Goal: Information Seeking & Learning: Compare options

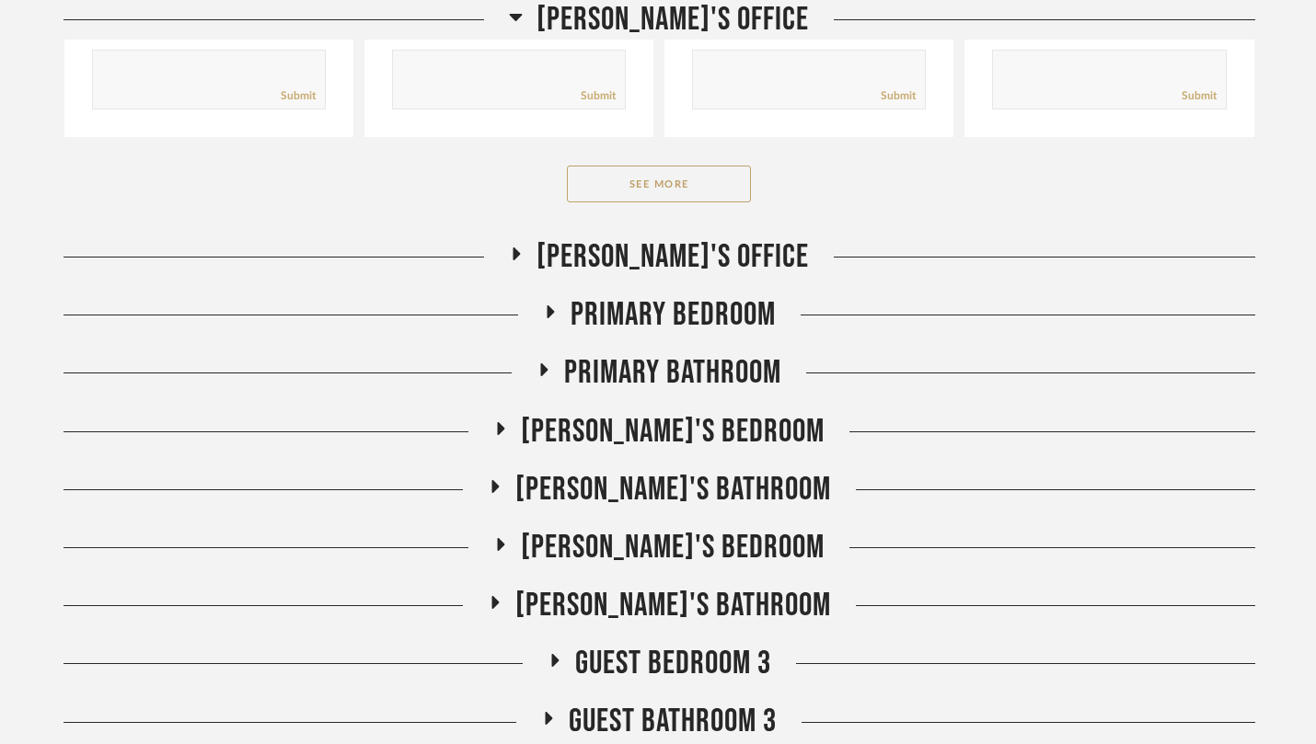
scroll to position [7656, 0]
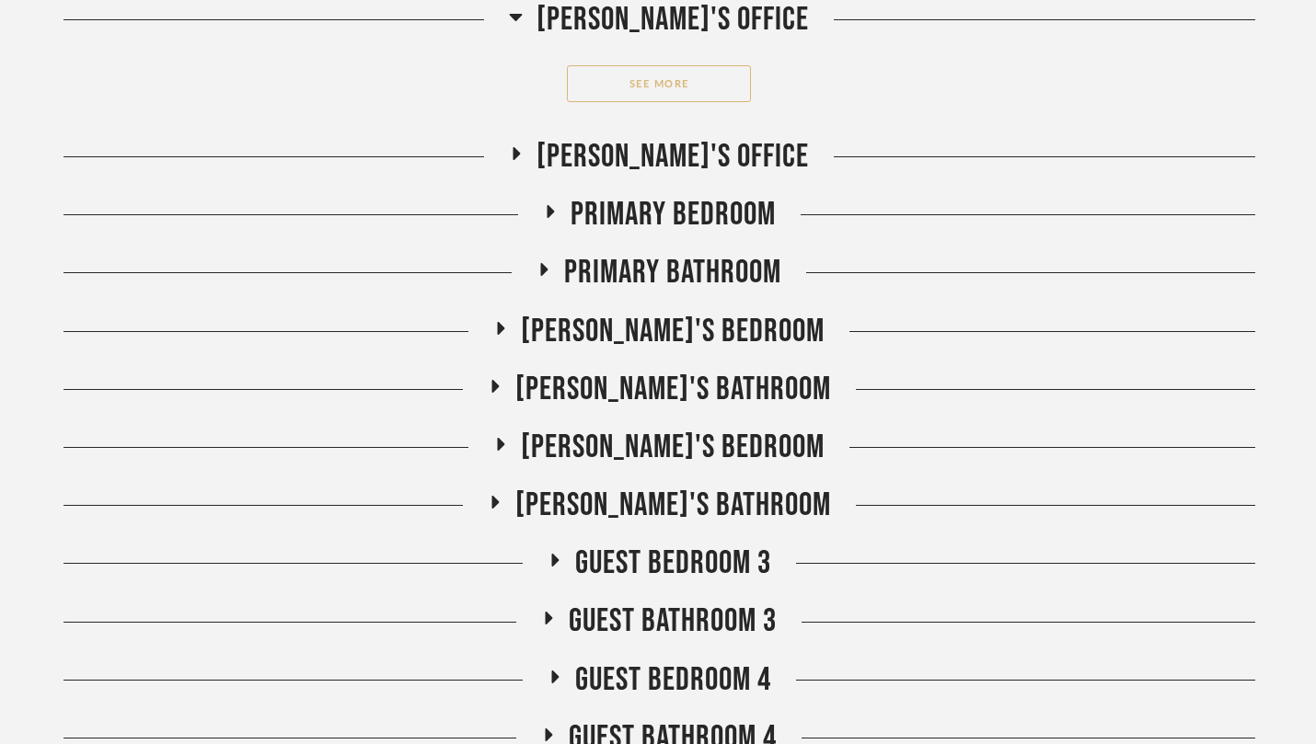
click at [612, 102] on button "See More" at bounding box center [659, 83] width 184 height 37
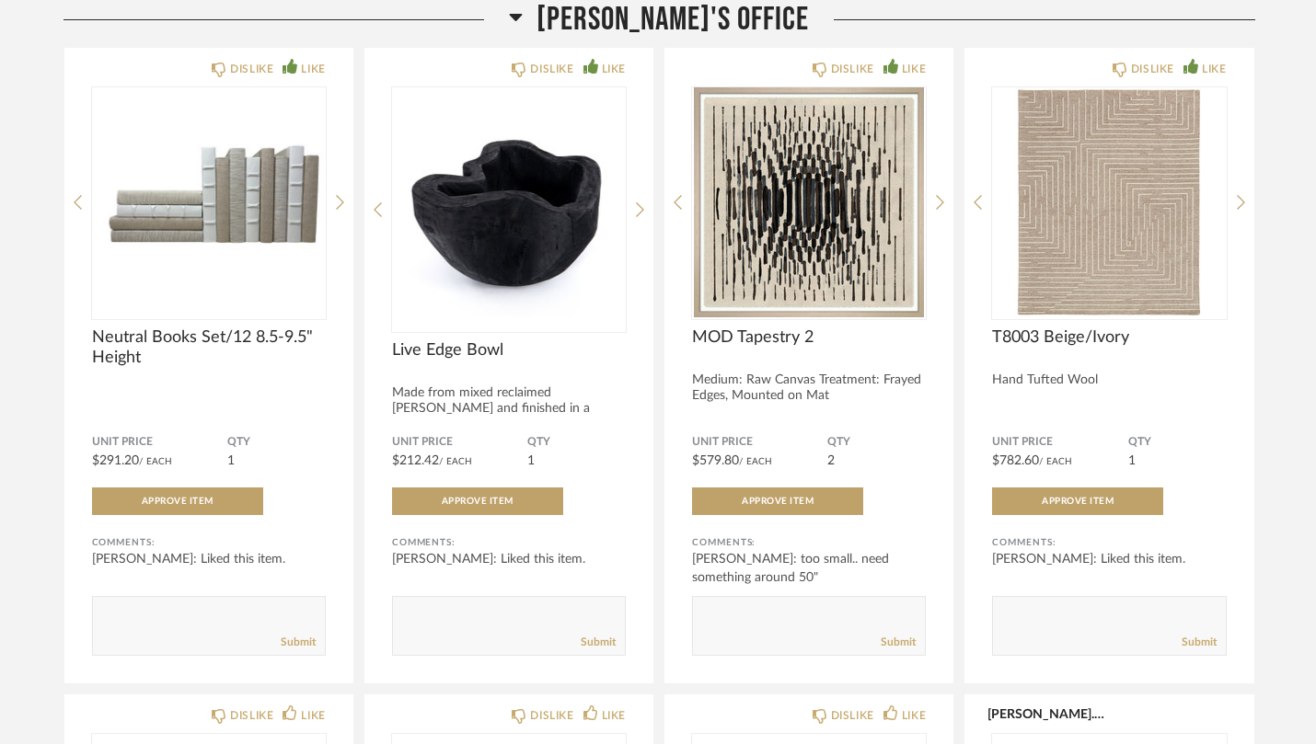
click at [523, 15] on icon at bounding box center [516, 17] width 13 height 7
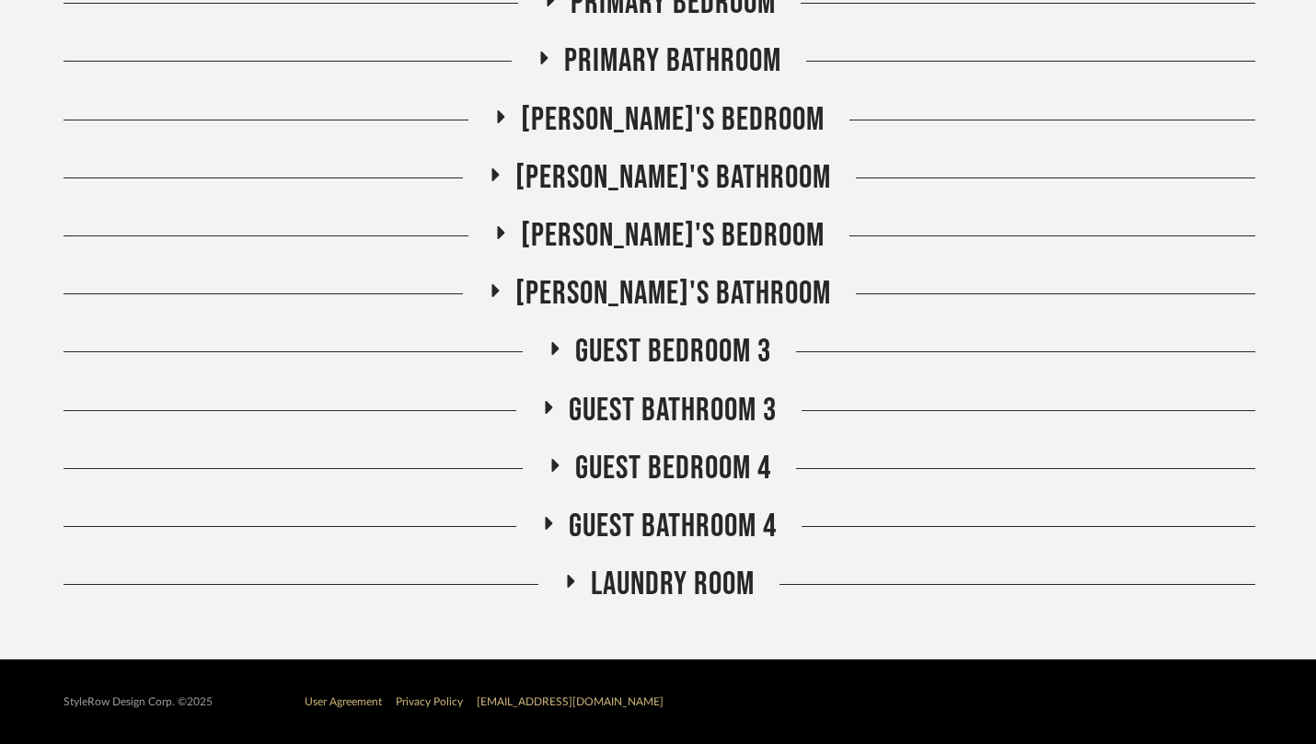
scroll to position [7139, 0]
click at [602, 231] on span "[PERSON_NAME]'s Bedroom" at bounding box center [673, 236] width 304 height 40
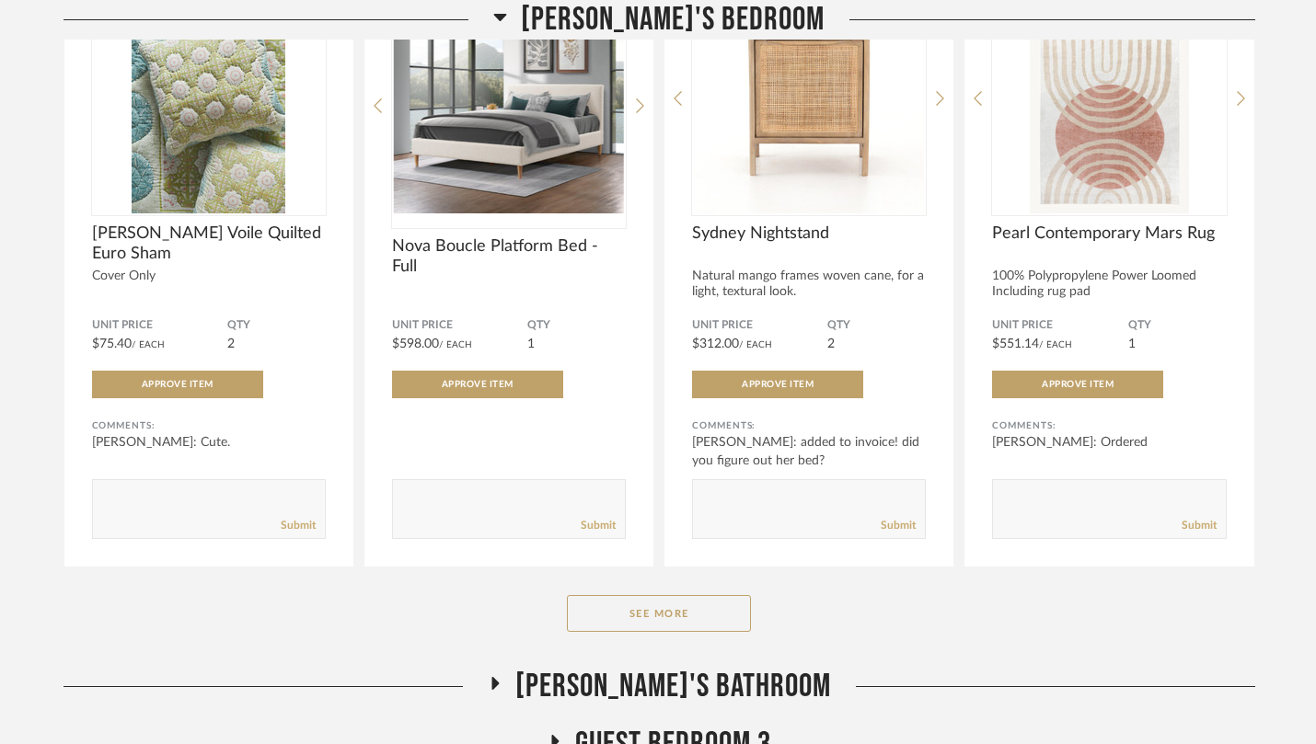
scroll to position [7469, 0]
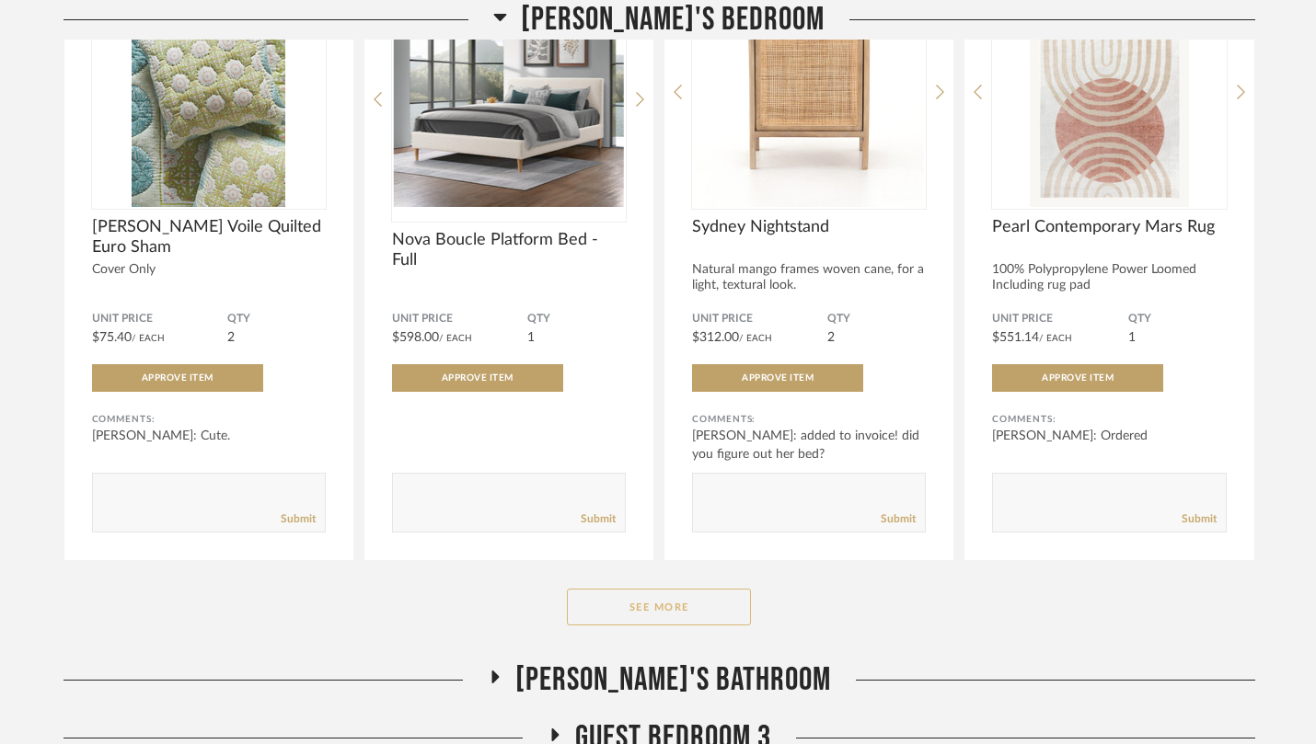
click at [666, 616] on button "See More" at bounding box center [659, 607] width 184 height 37
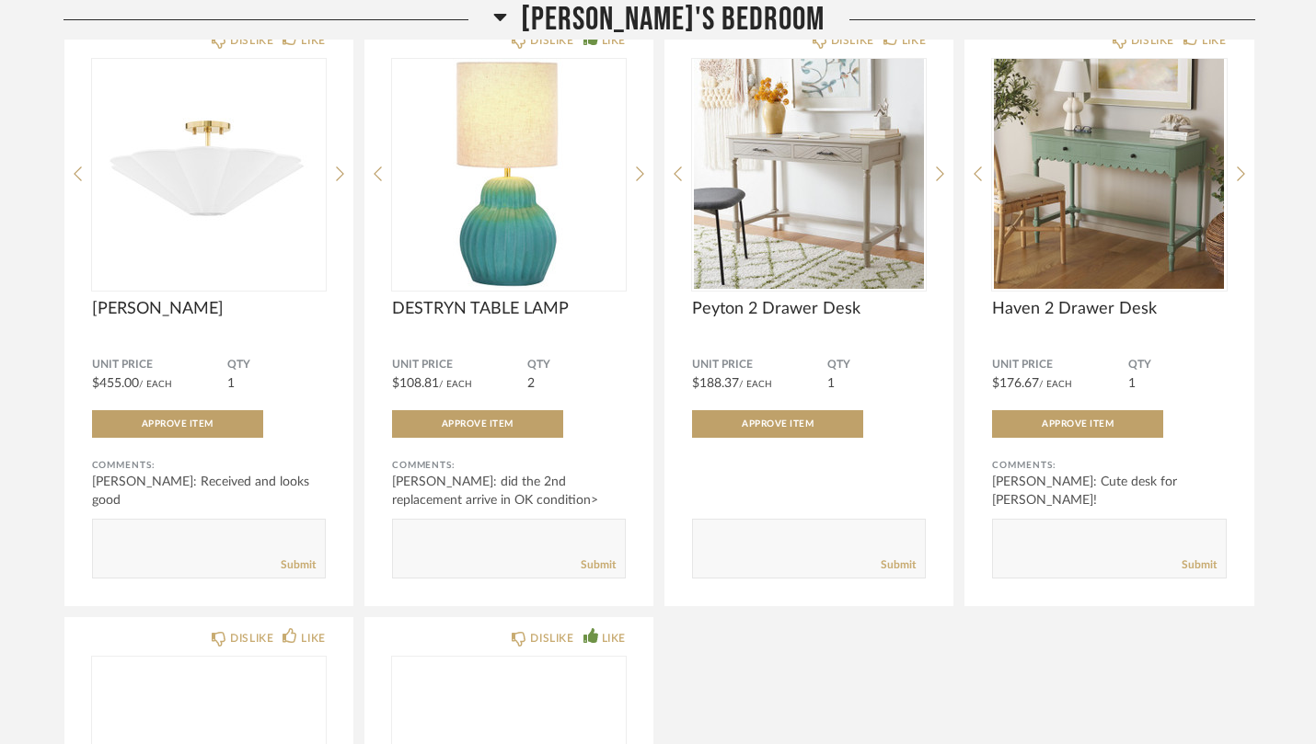
scroll to position [8091, 0]
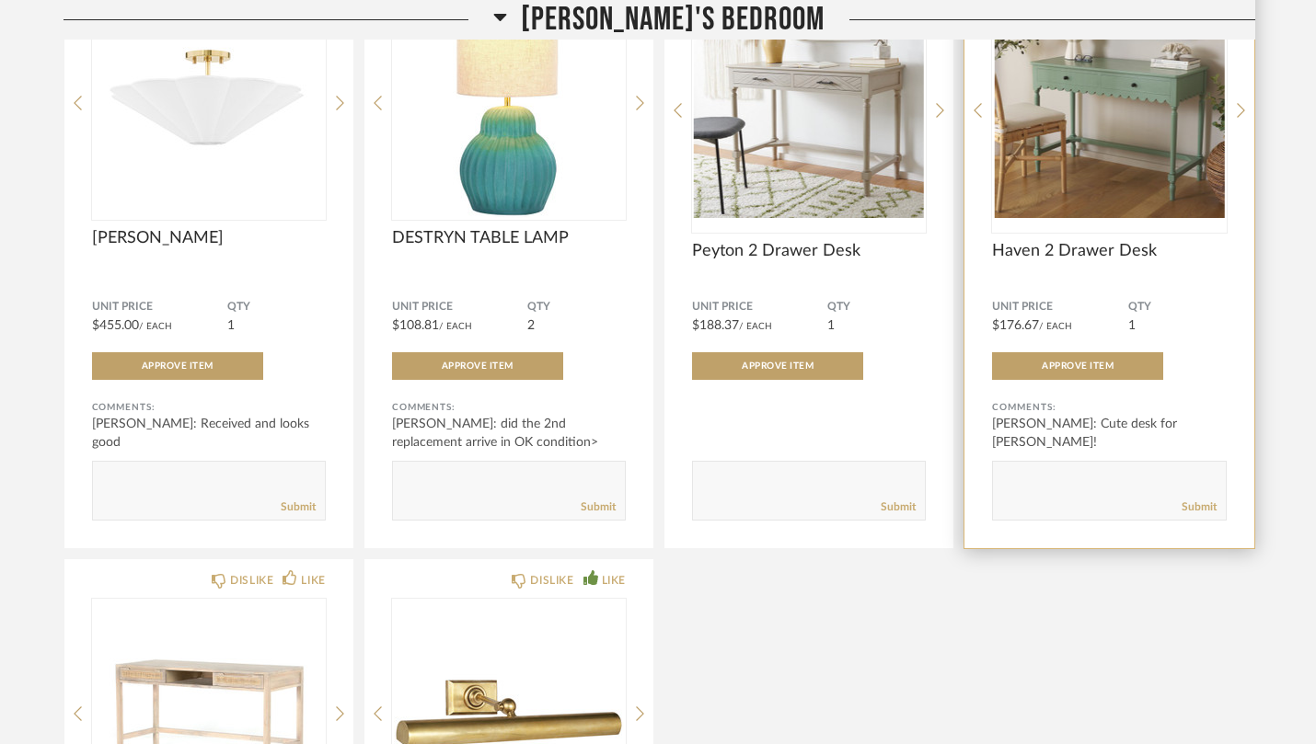
click at [0, 0] on img at bounding box center [0, 0] width 0 height 0
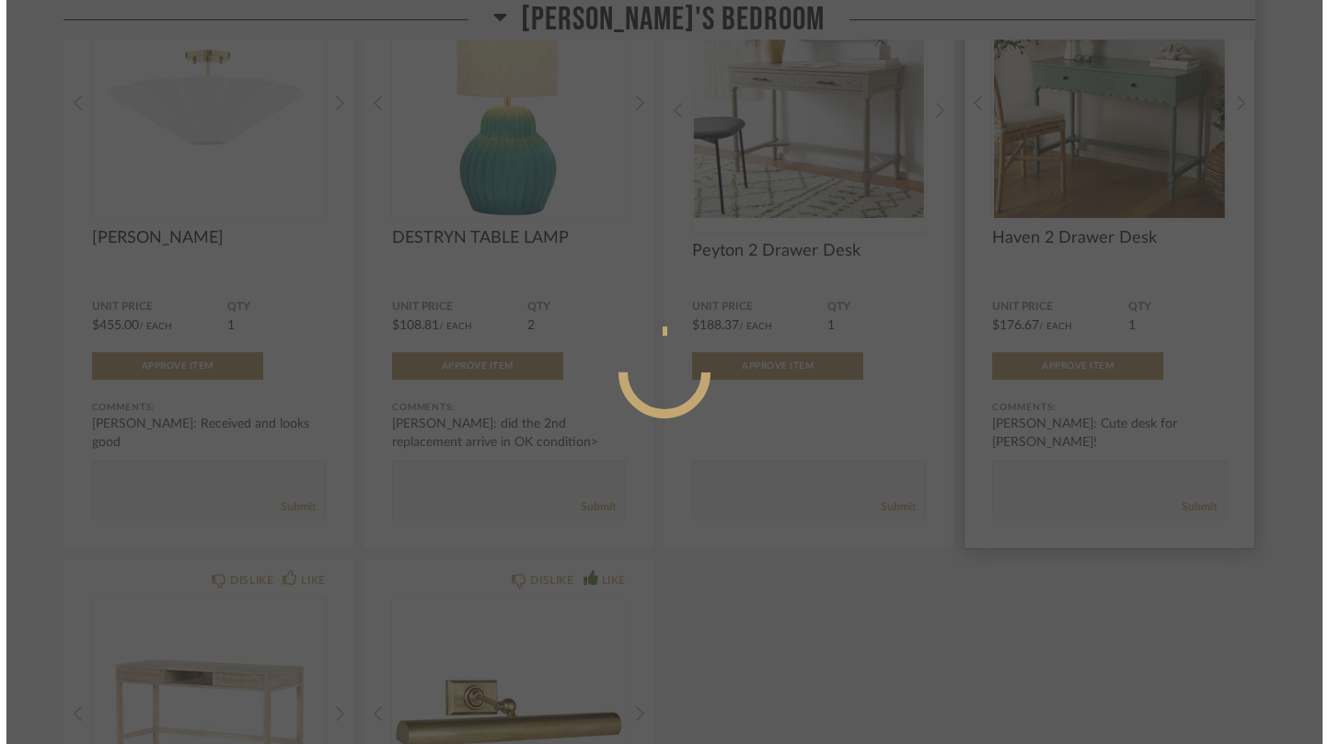
scroll to position [0, 0]
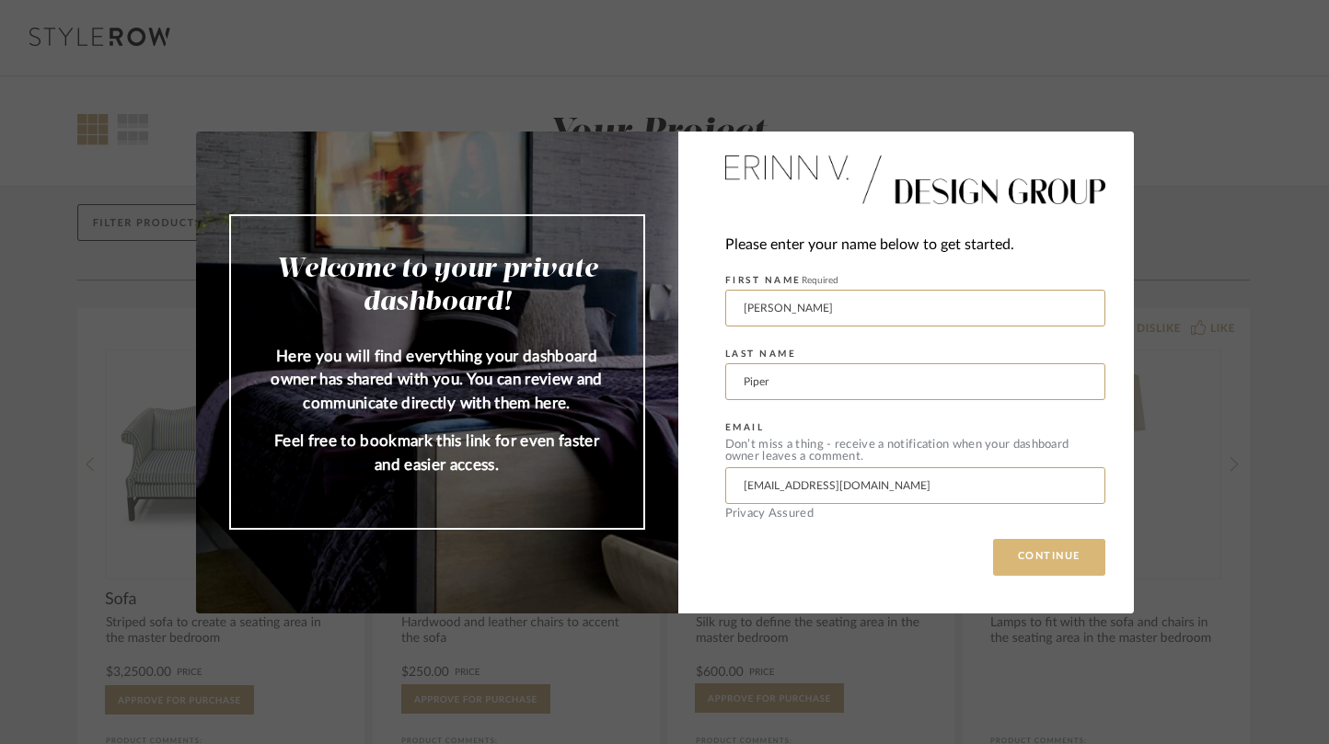
click at [1041, 558] on button "CONTINUE" at bounding box center [1049, 557] width 112 height 37
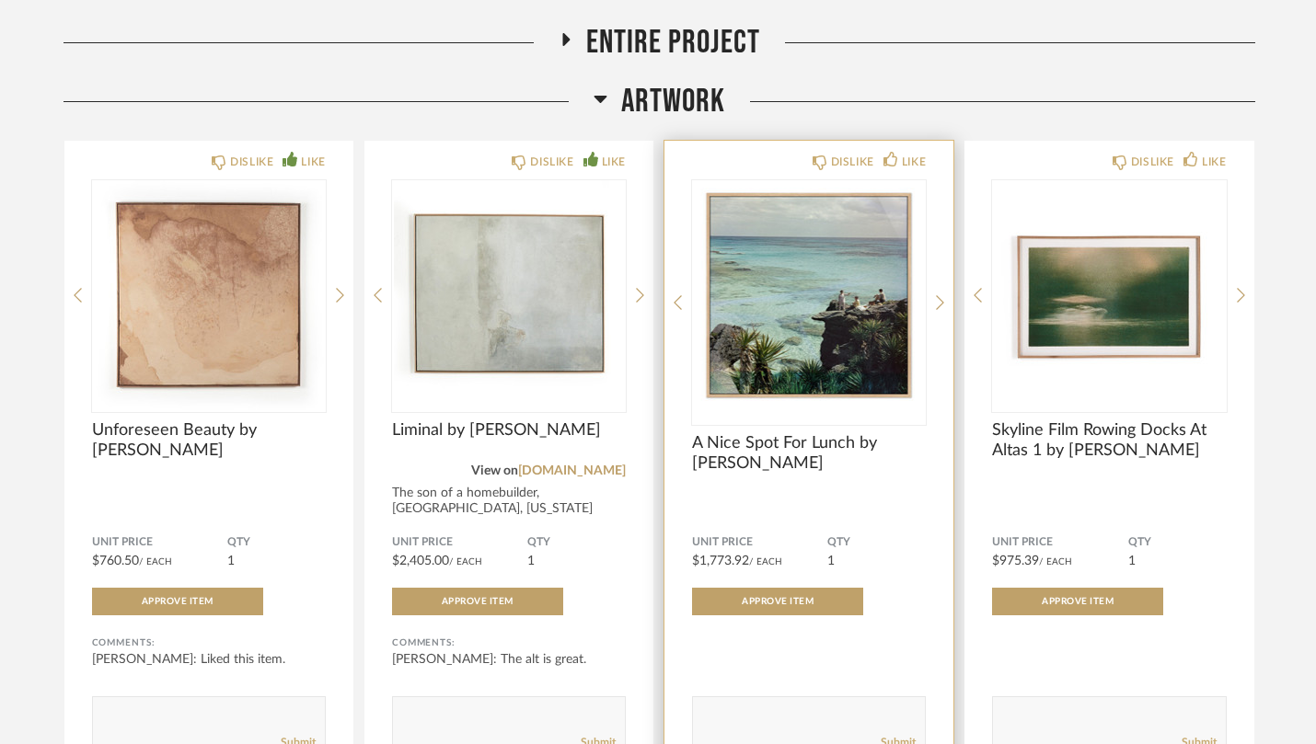
scroll to position [398, 0]
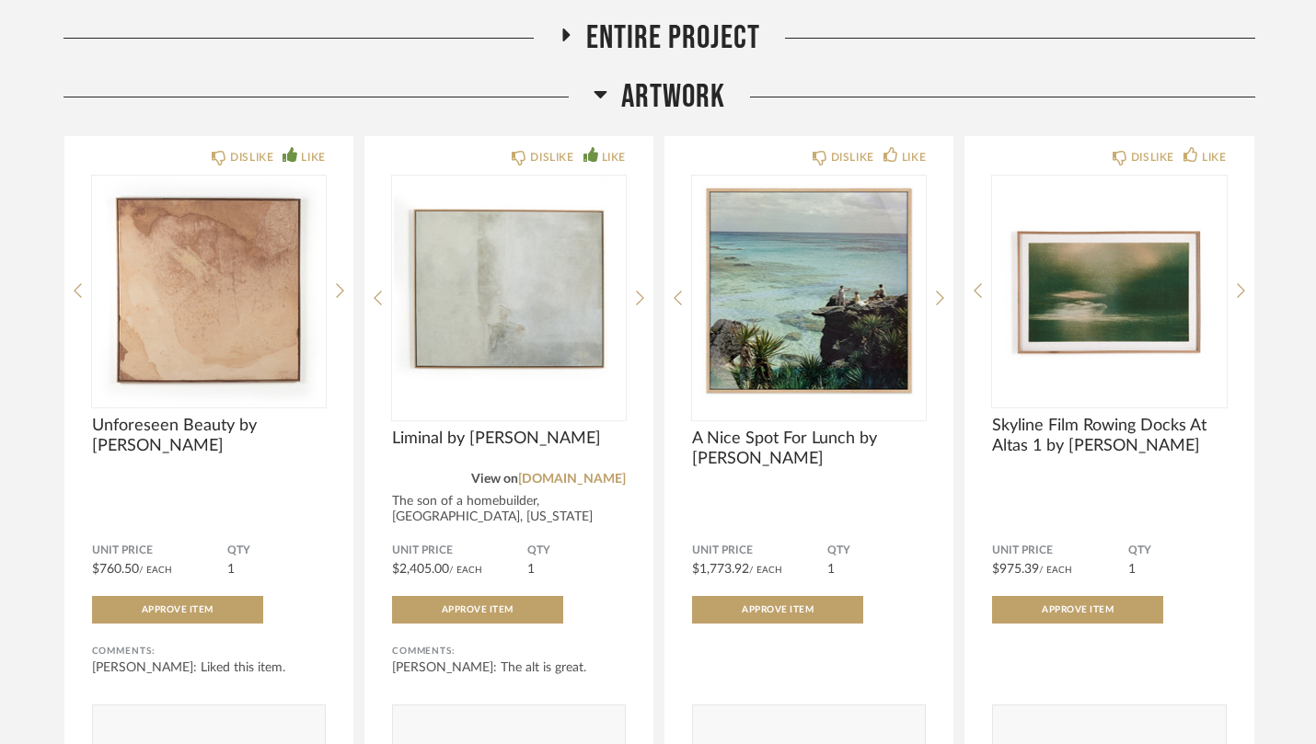
click at [598, 95] on icon at bounding box center [599, 94] width 13 height 7
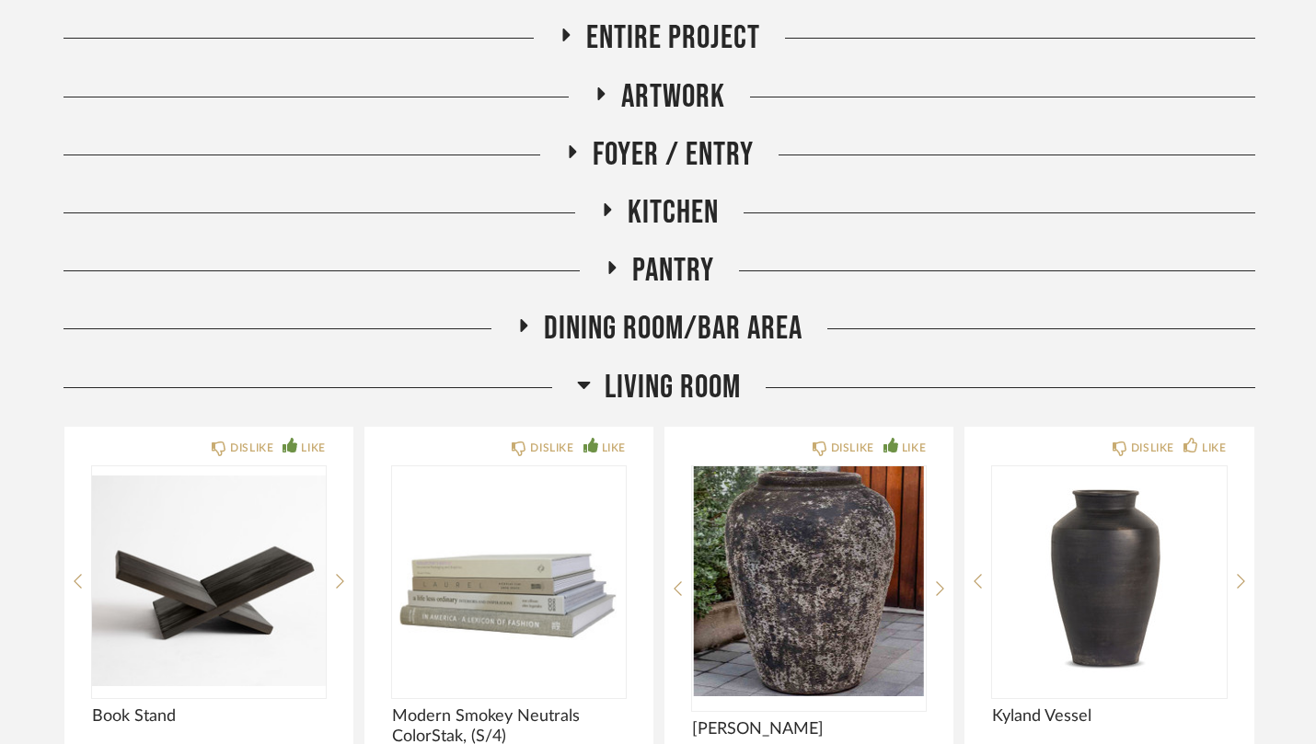
click at [590, 376] on icon at bounding box center [584, 385] width 14 height 22
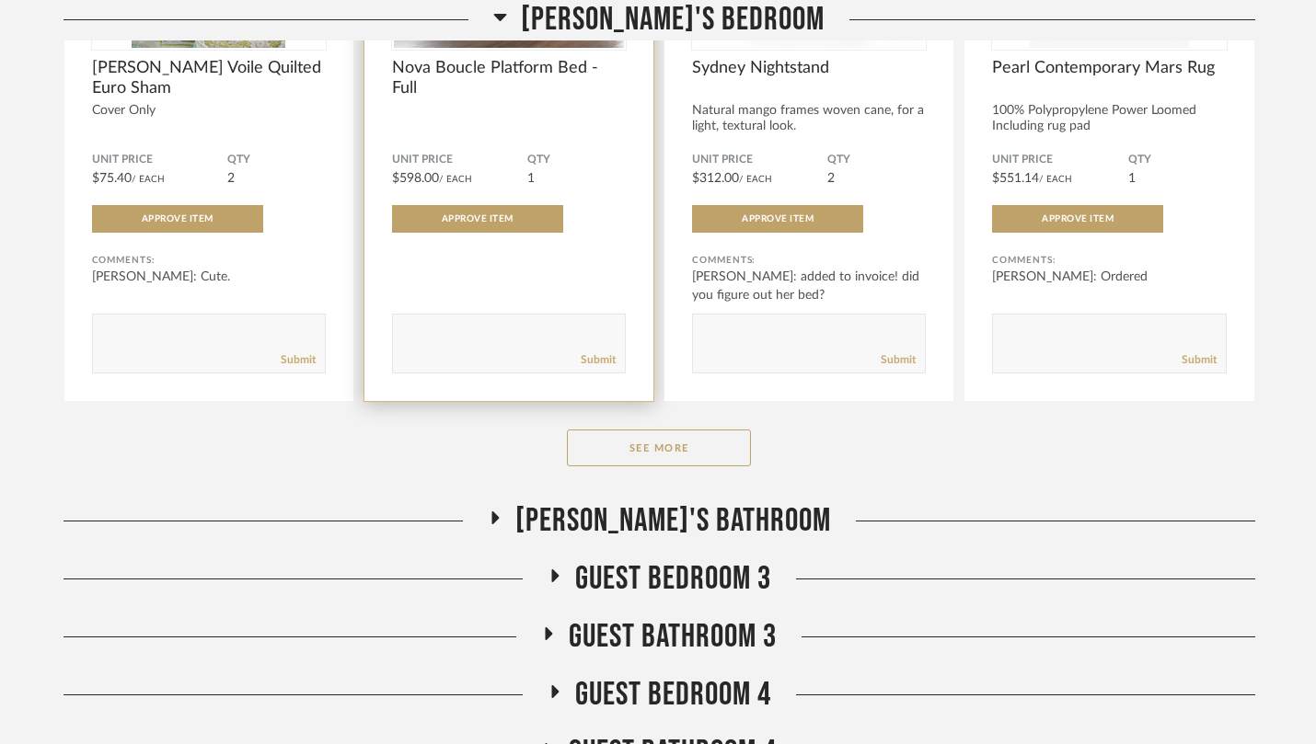
scroll to position [1626, 0]
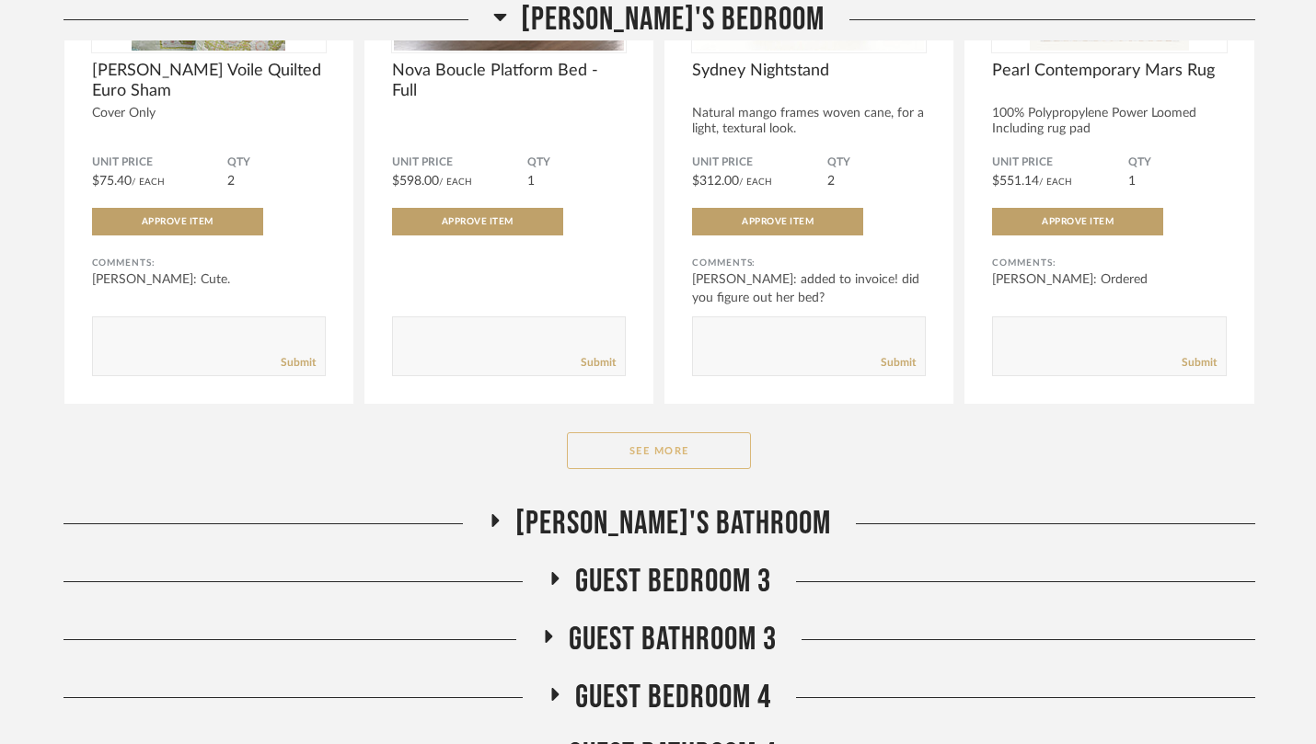
click at [602, 449] on button "See More" at bounding box center [659, 450] width 184 height 37
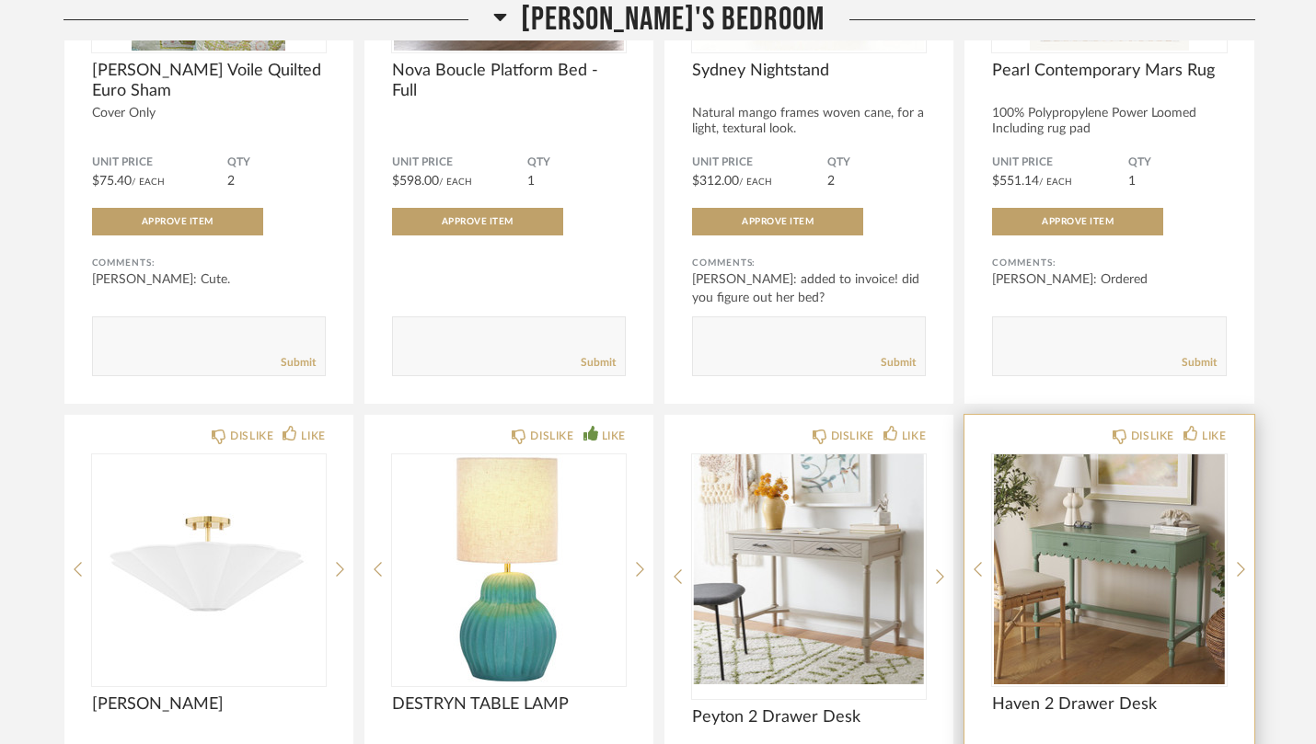
click at [1116, 570] on div at bounding box center [1109, 570] width 234 height 230
click at [1134, 570] on img "0" at bounding box center [1109, 570] width 234 height 230
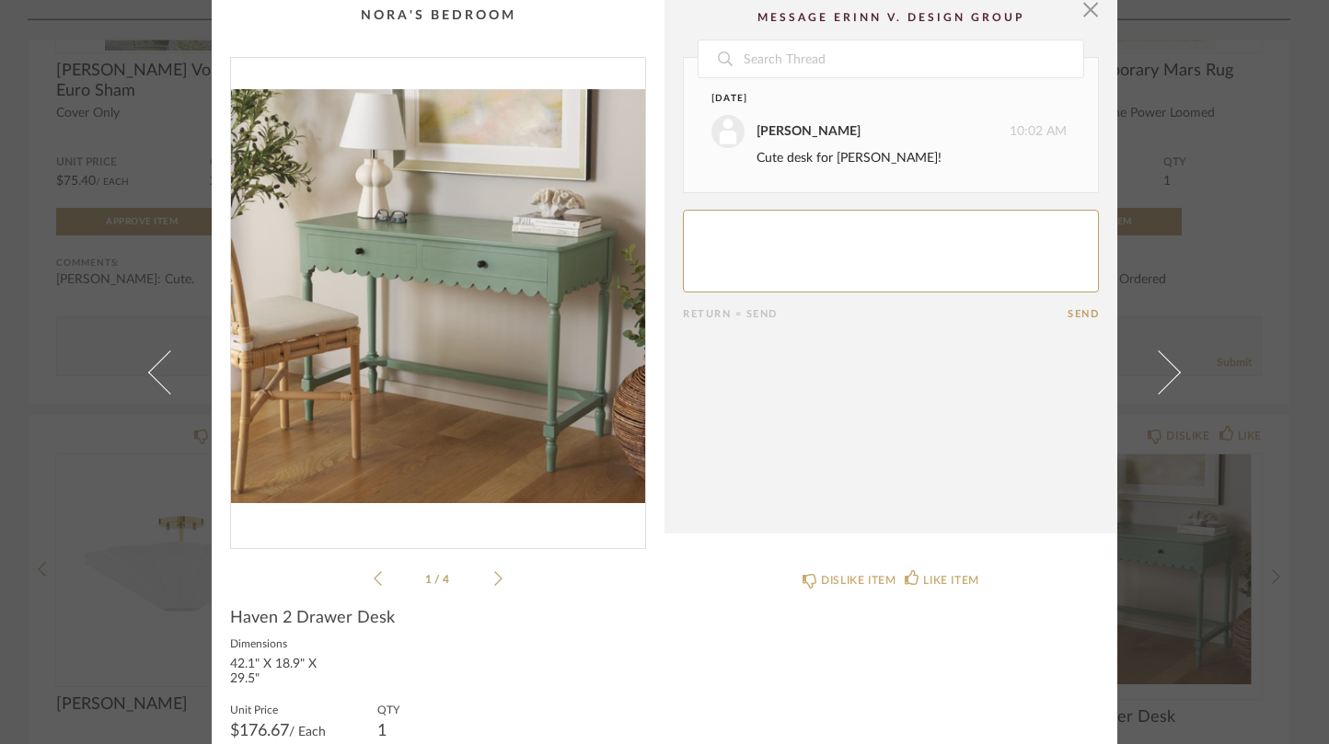
scroll to position [0, 0]
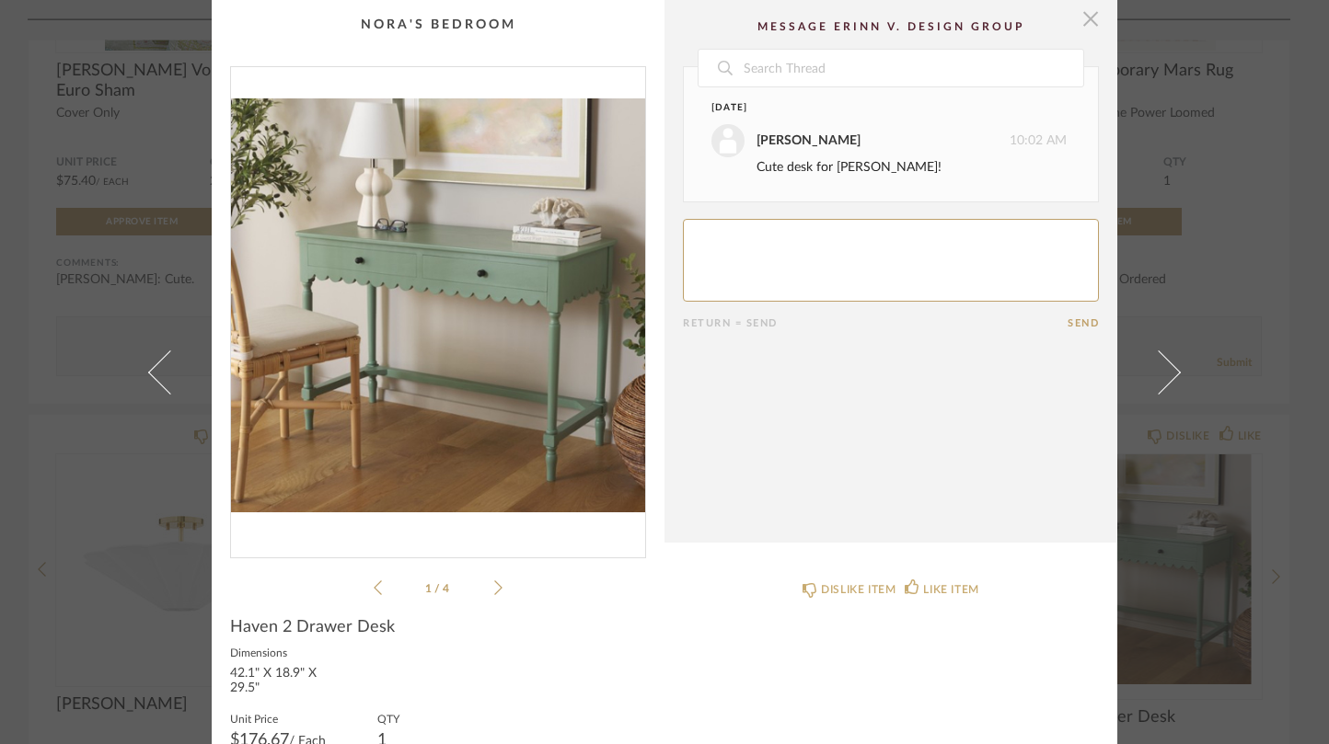
click at [1078, 24] on span "button" at bounding box center [1090, 18] width 37 height 37
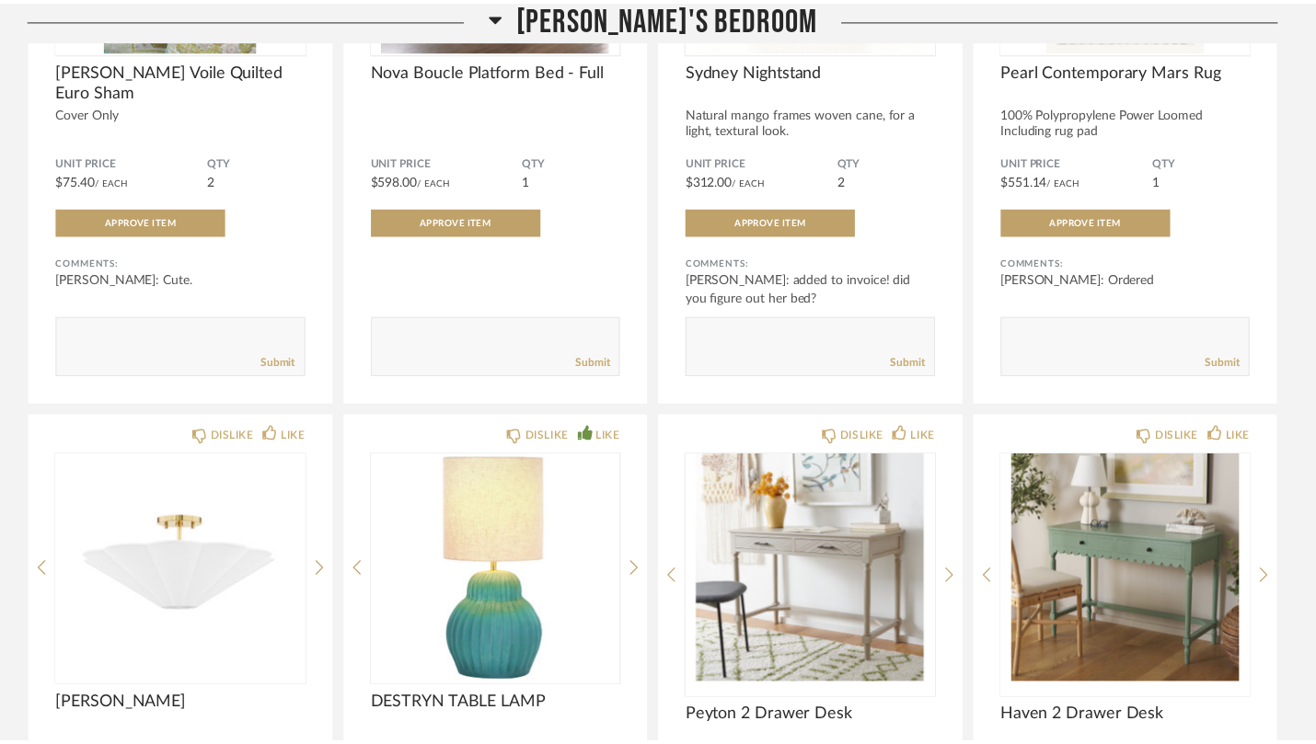
scroll to position [1626, 0]
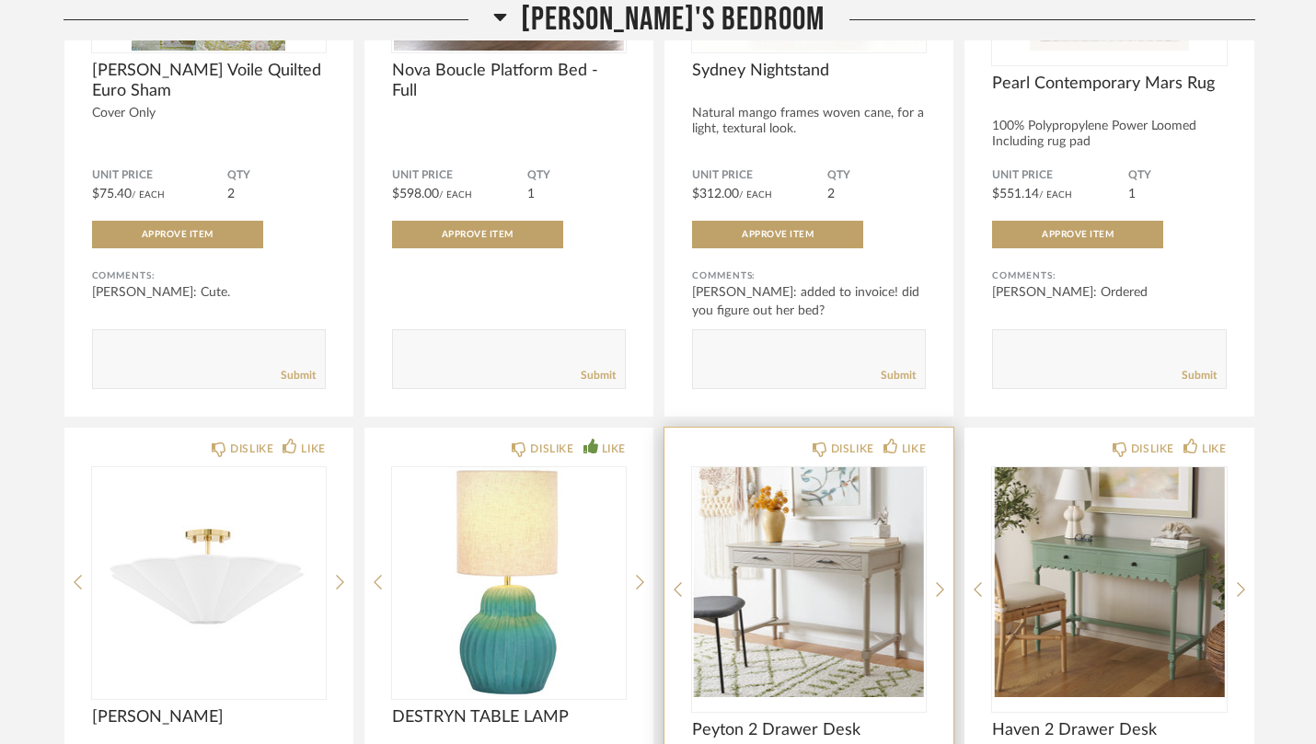
click at [851, 531] on img "0" at bounding box center [809, 582] width 234 height 230
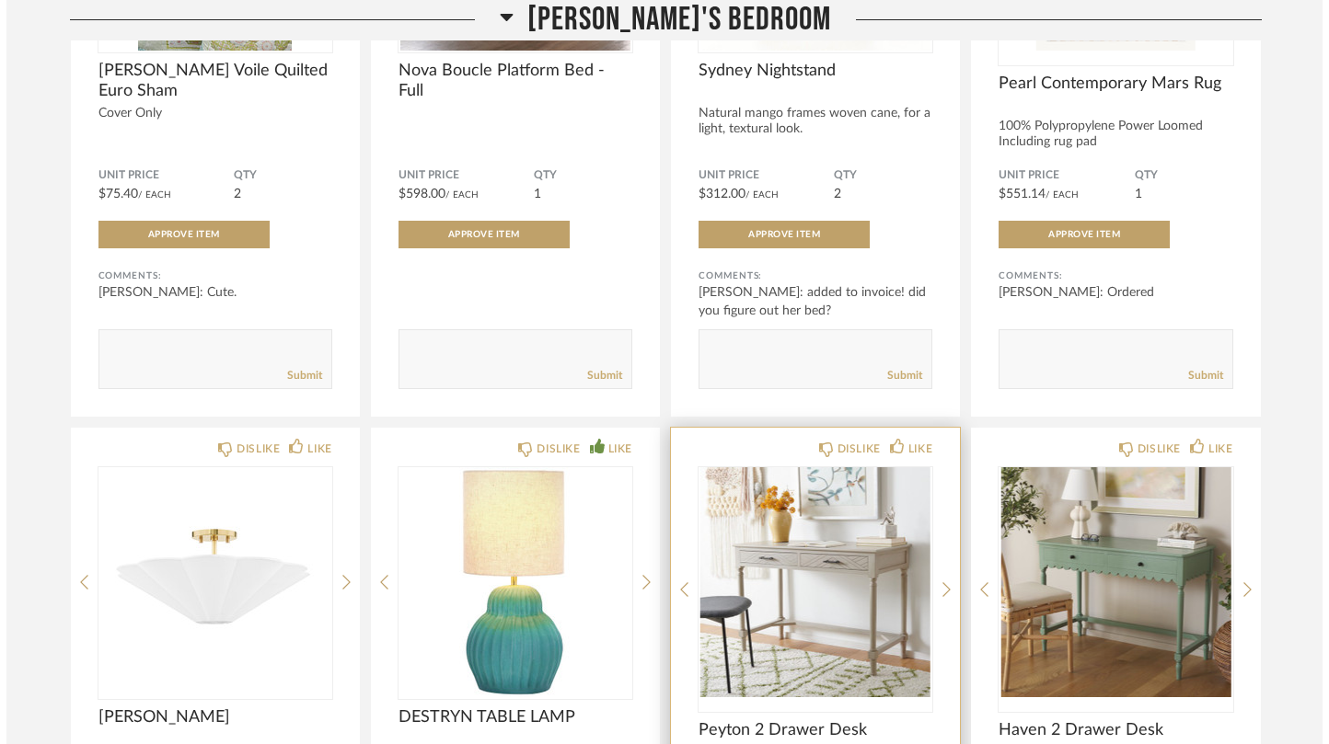
scroll to position [0, 0]
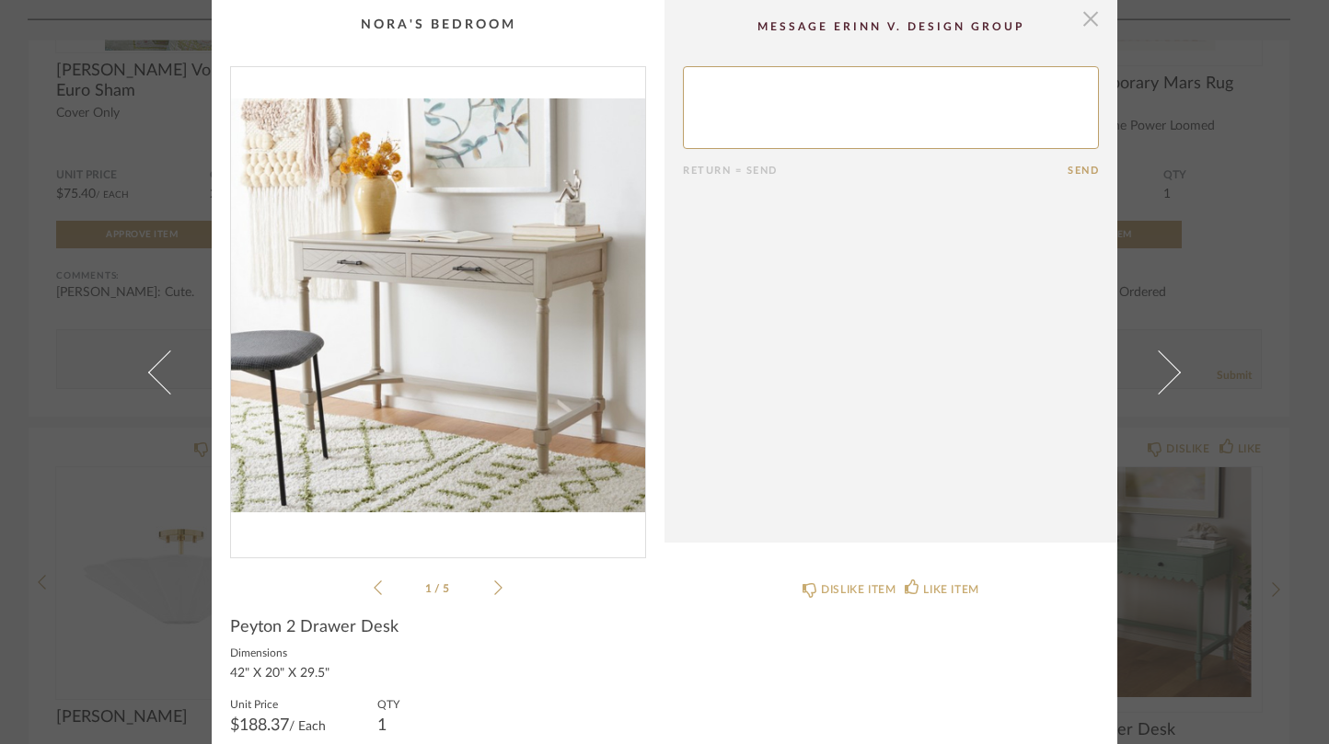
click at [1080, 24] on span "button" at bounding box center [1090, 18] width 37 height 37
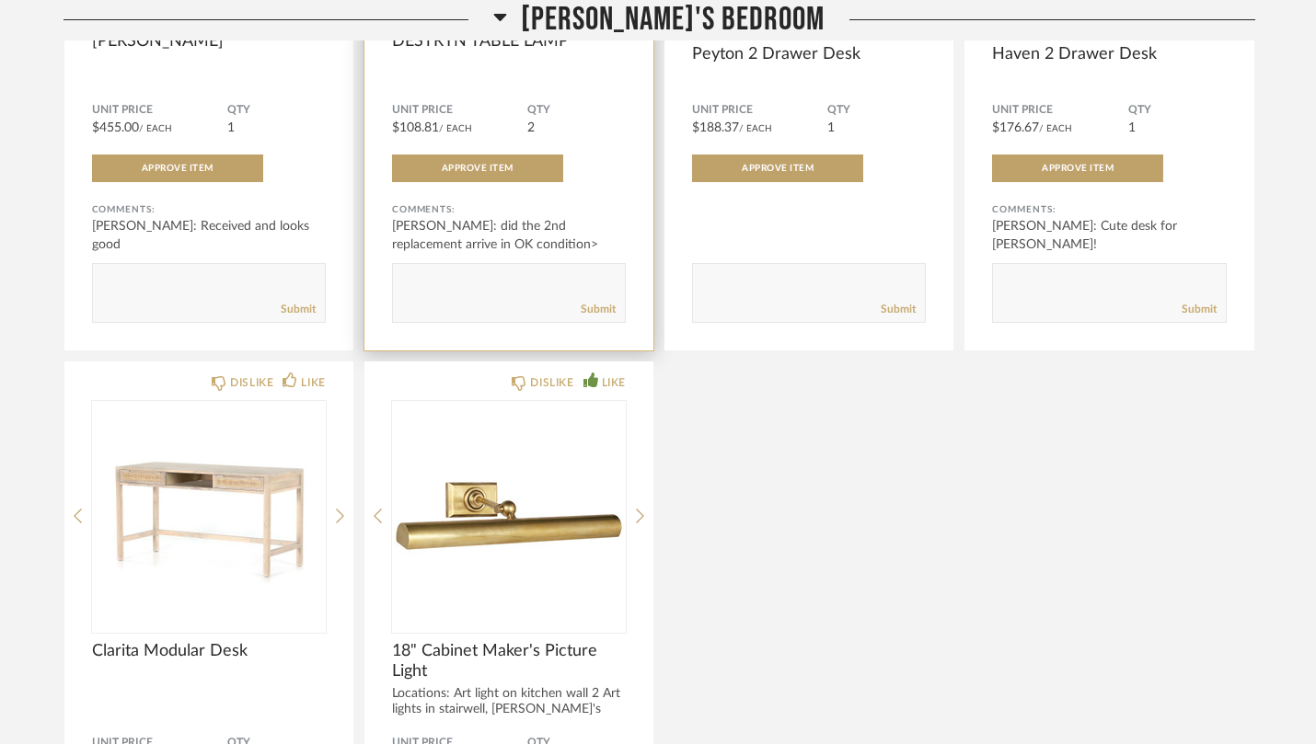
scroll to position [2354, 0]
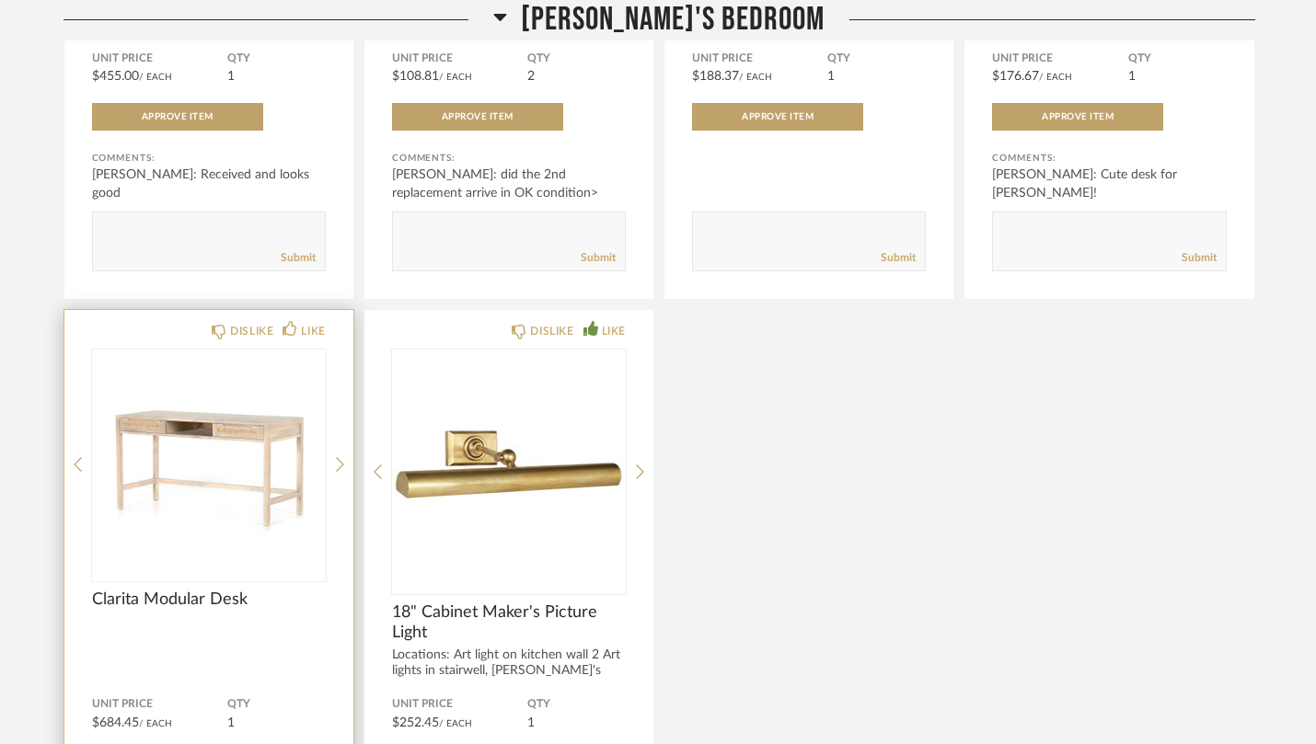
click at [228, 469] on div at bounding box center [209, 465] width 234 height 230
click at [235, 461] on img "0" at bounding box center [209, 465] width 234 height 230
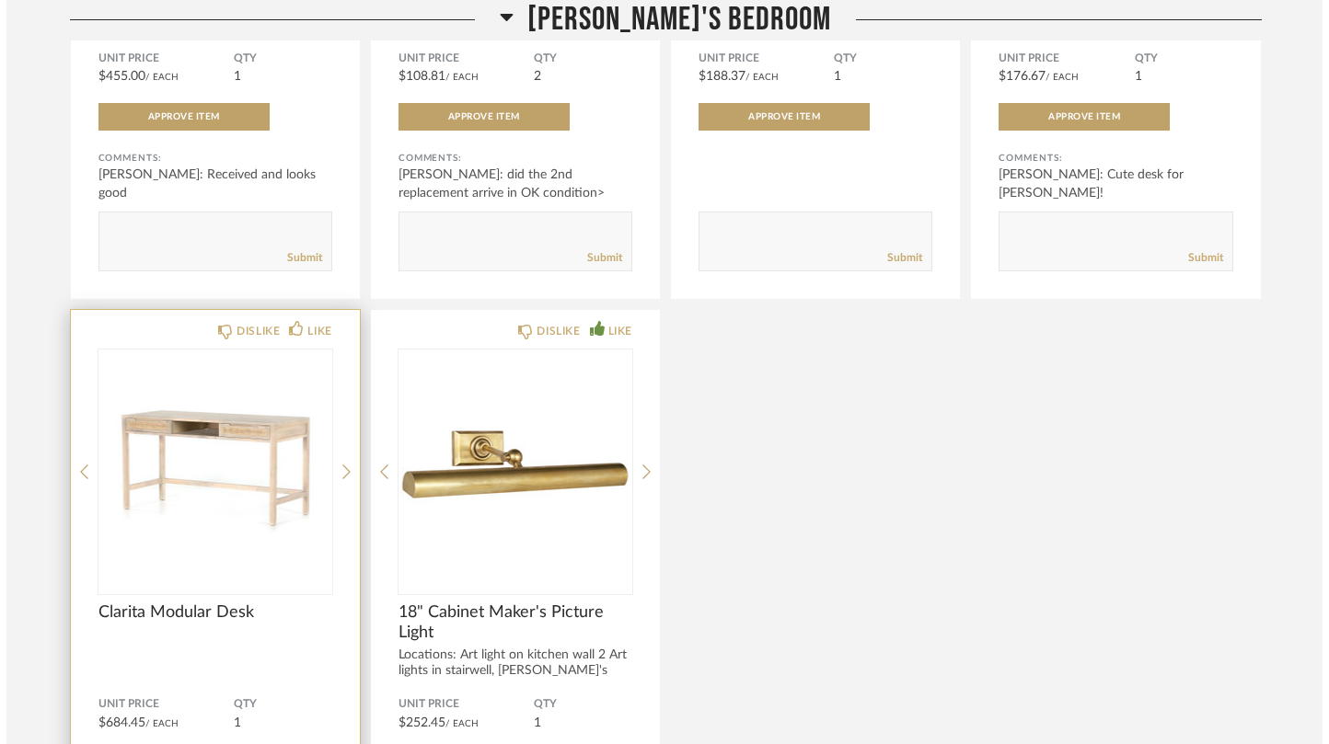
scroll to position [0, 0]
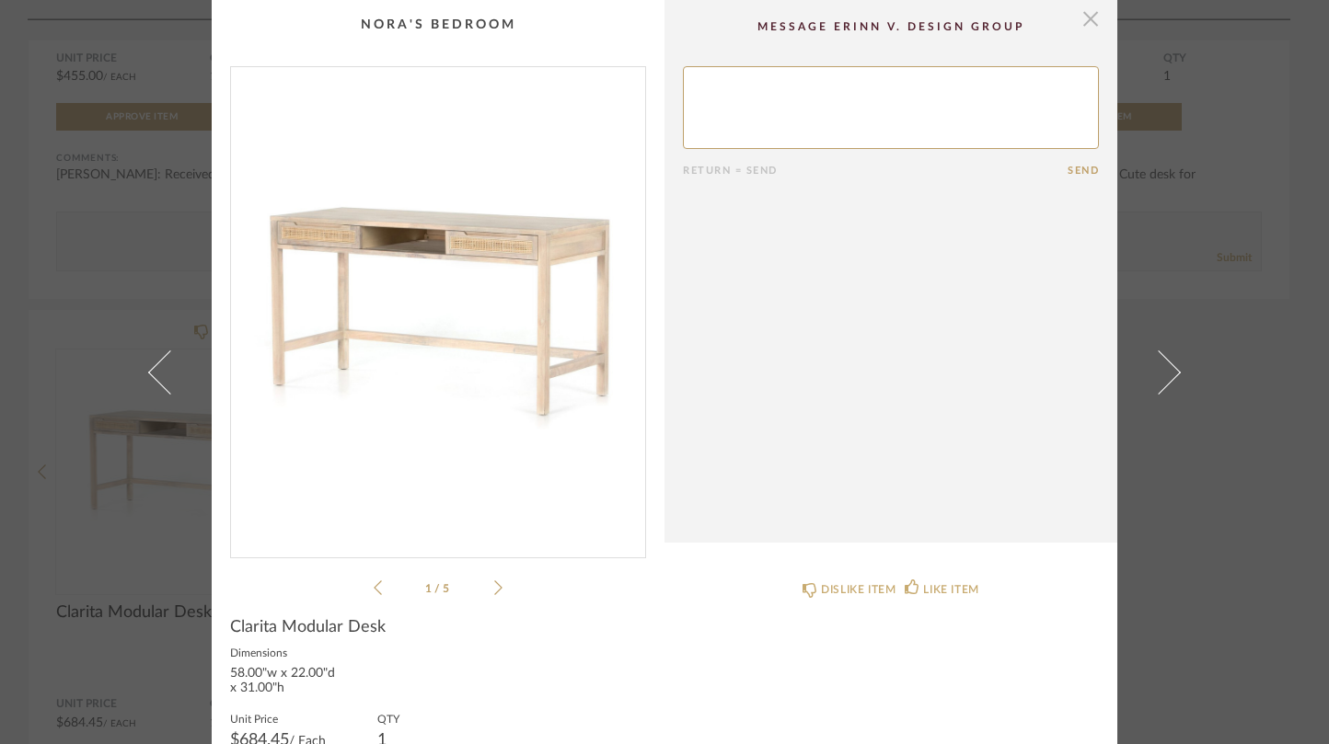
click at [1075, 19] on span "button" at bounding box center [1090, 18] width 37 height 37
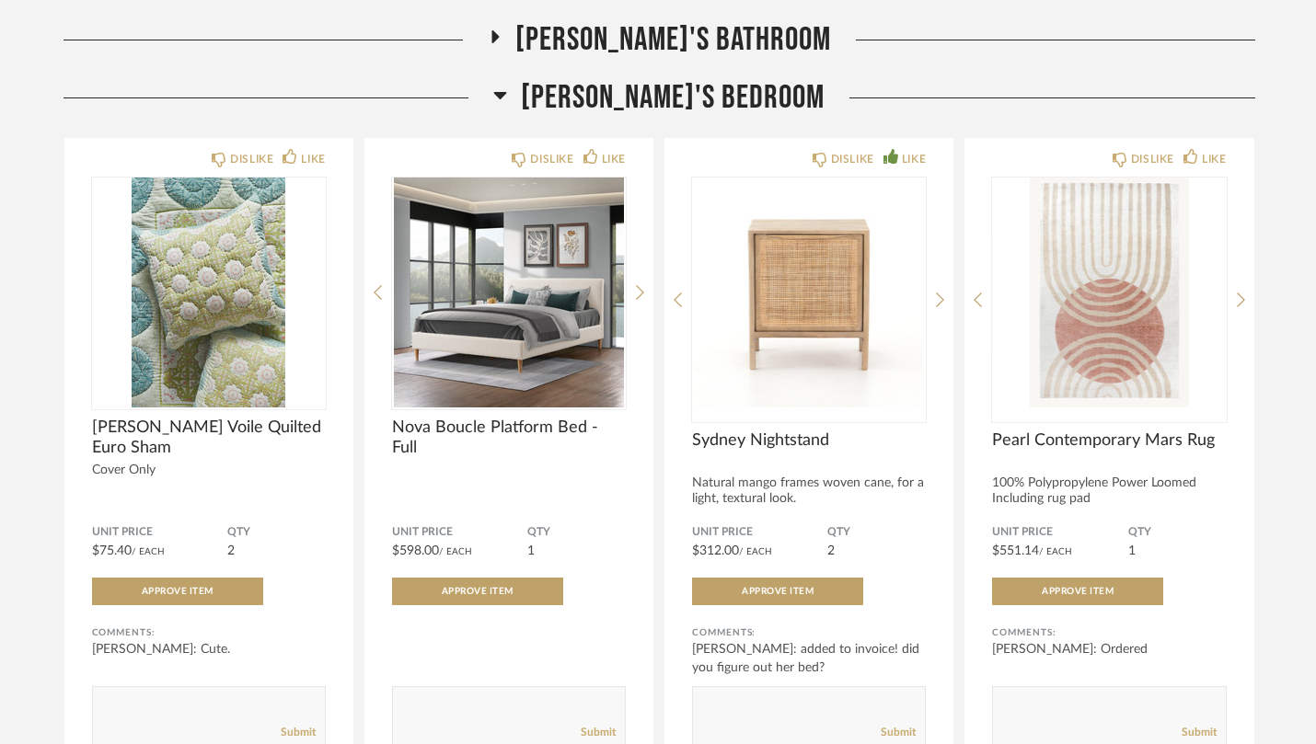
scroll to position [1263, 0]
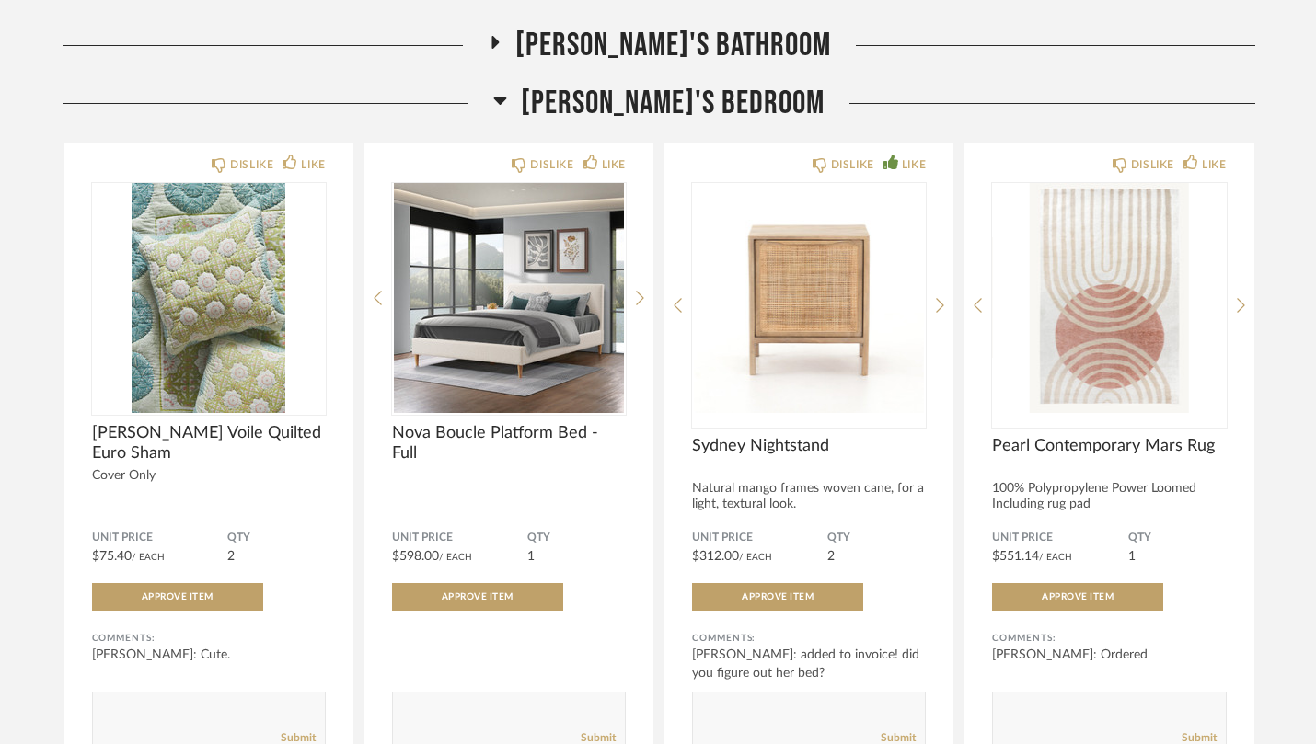
click at [507, 95] on icon at bounding box center [500, 100] width 14 height 22
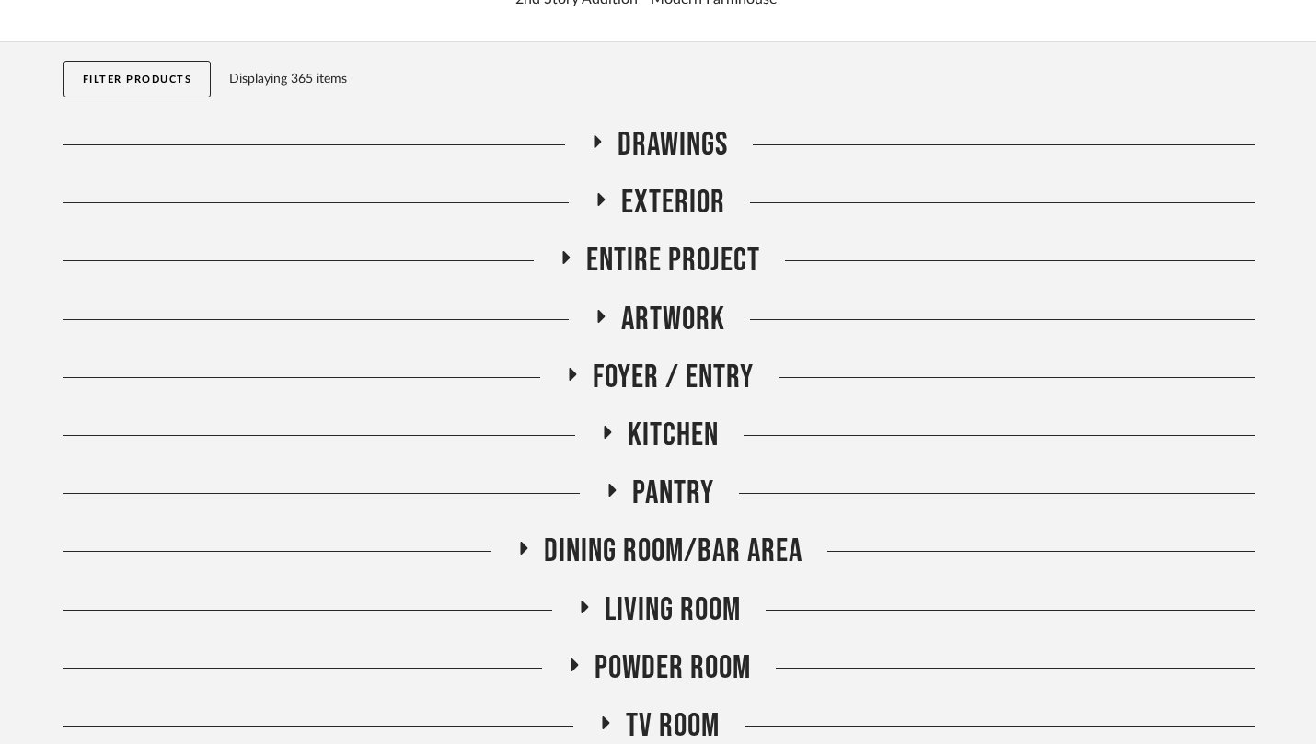
scroll to position [173, 0]
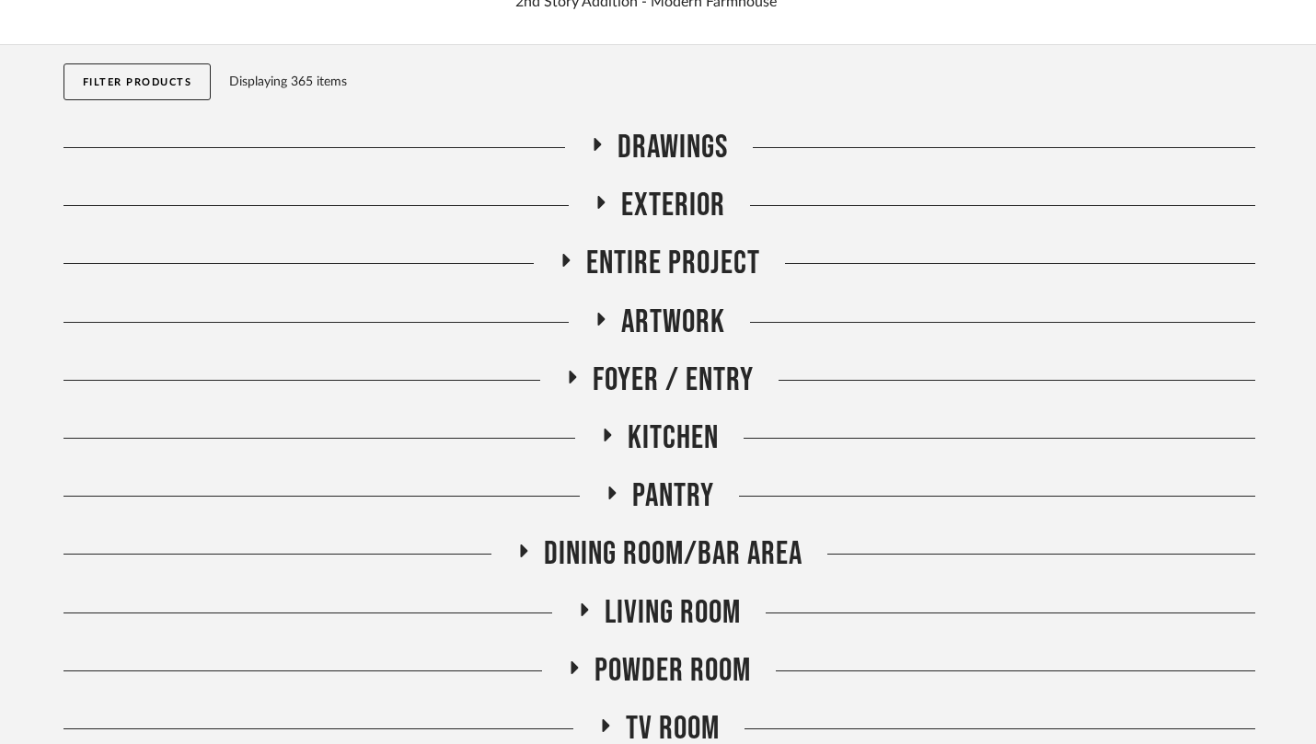
click at [632, 329] on span "Artwork" at bounding box center [673, 323] width 104 height 40
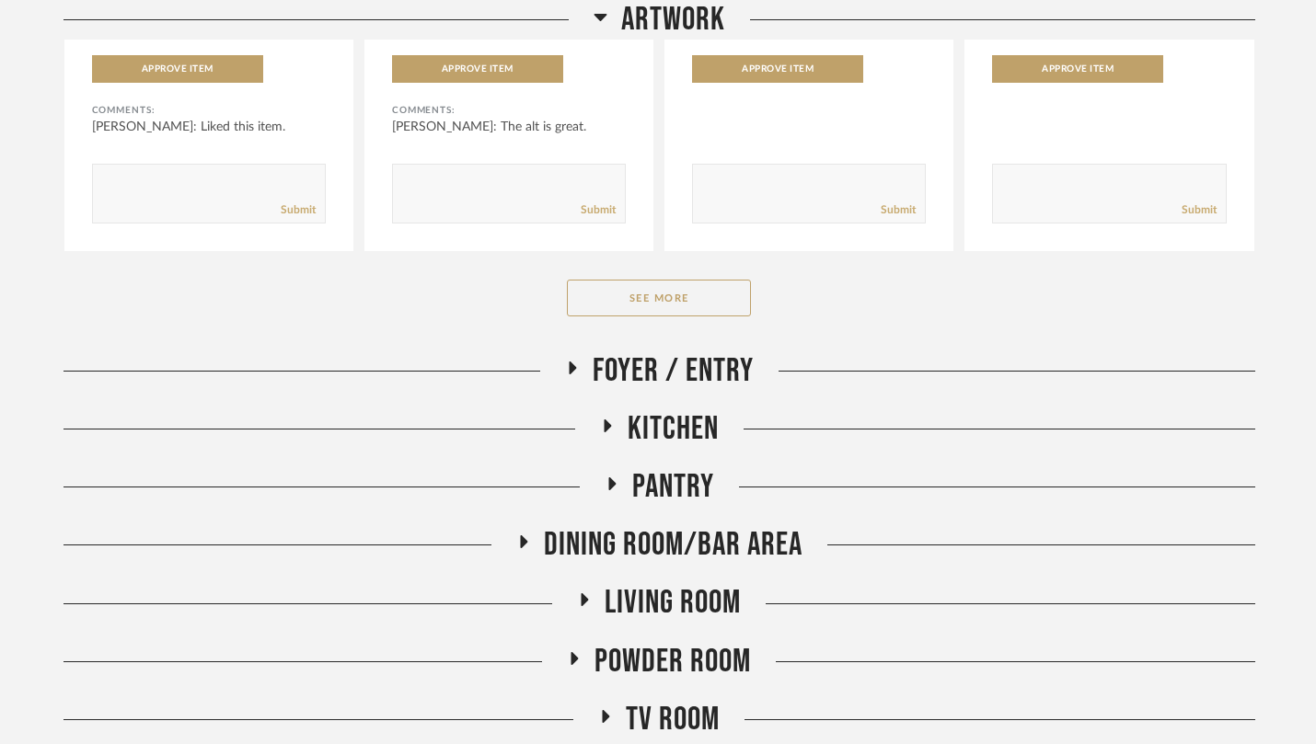
scroll to position [928, 0]
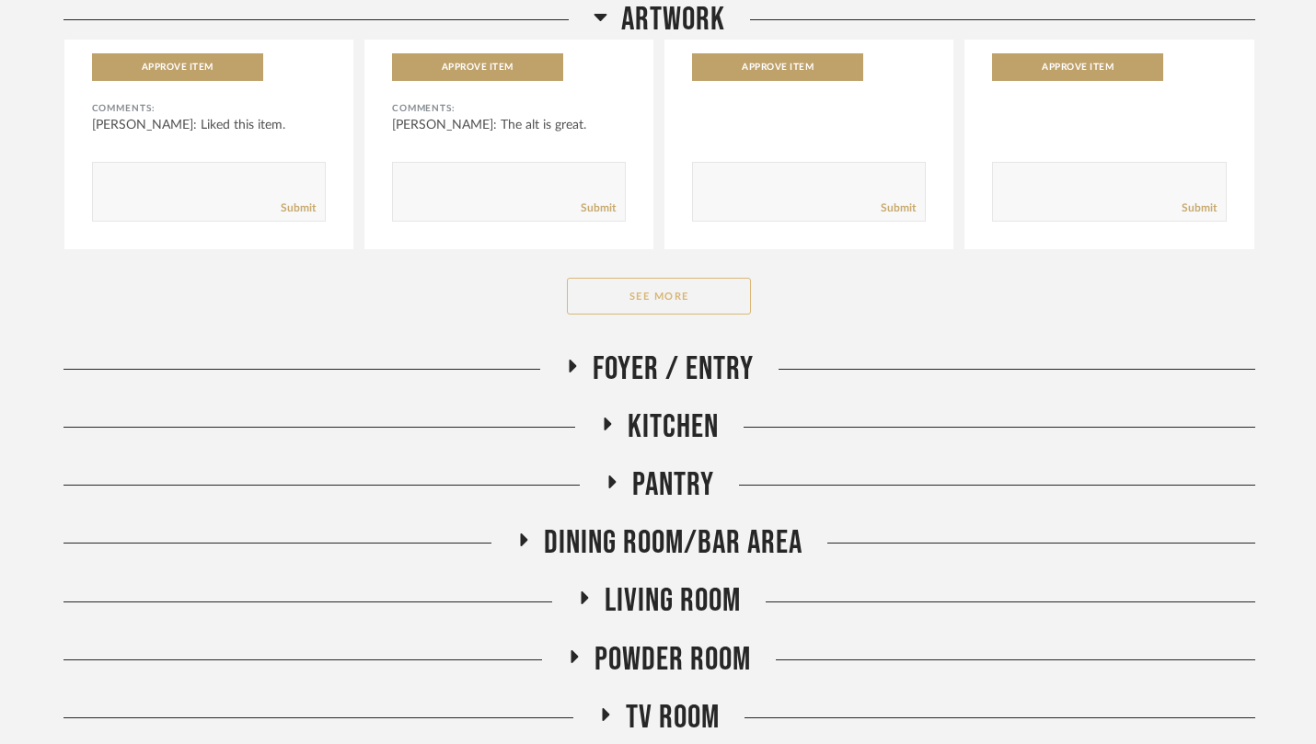
click at [646, 305] on button "See More" at bounding box center [659, 296] width 184 height 37
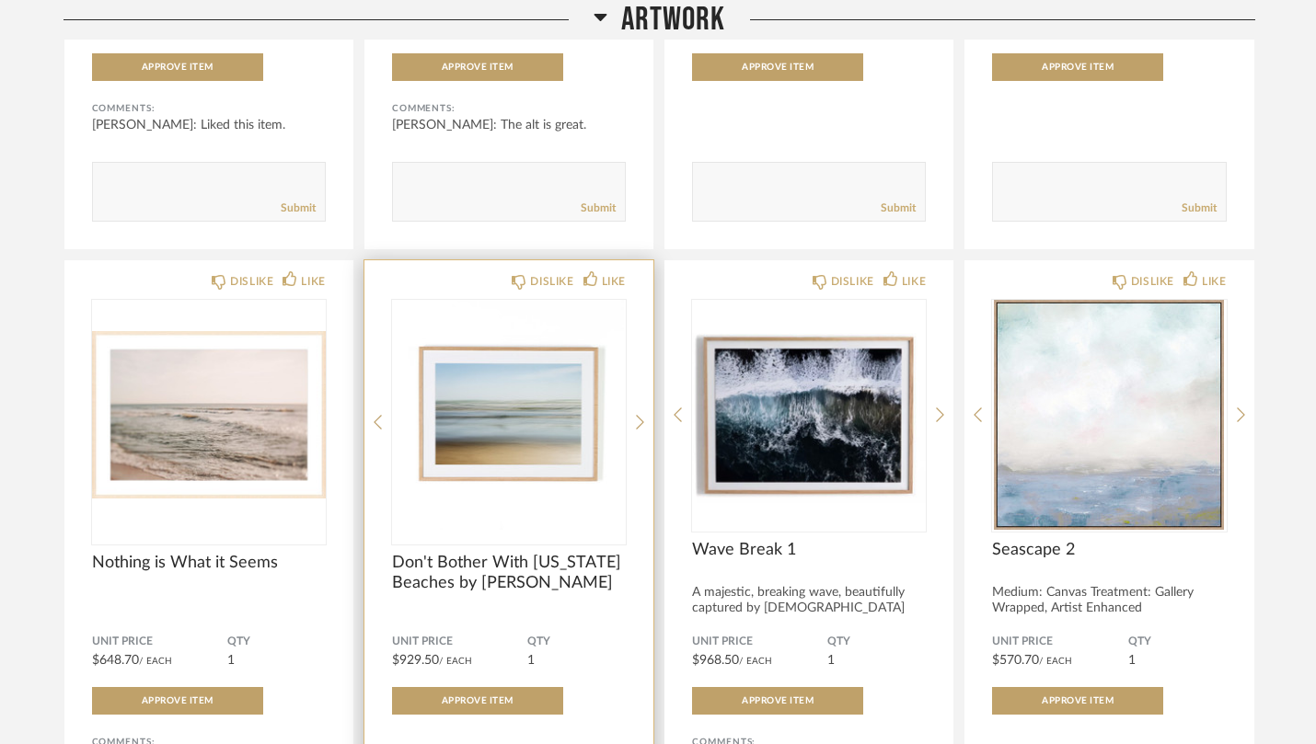
click at [494, 422] on img "0" at bounding box center [509, 415] width 234 height 230
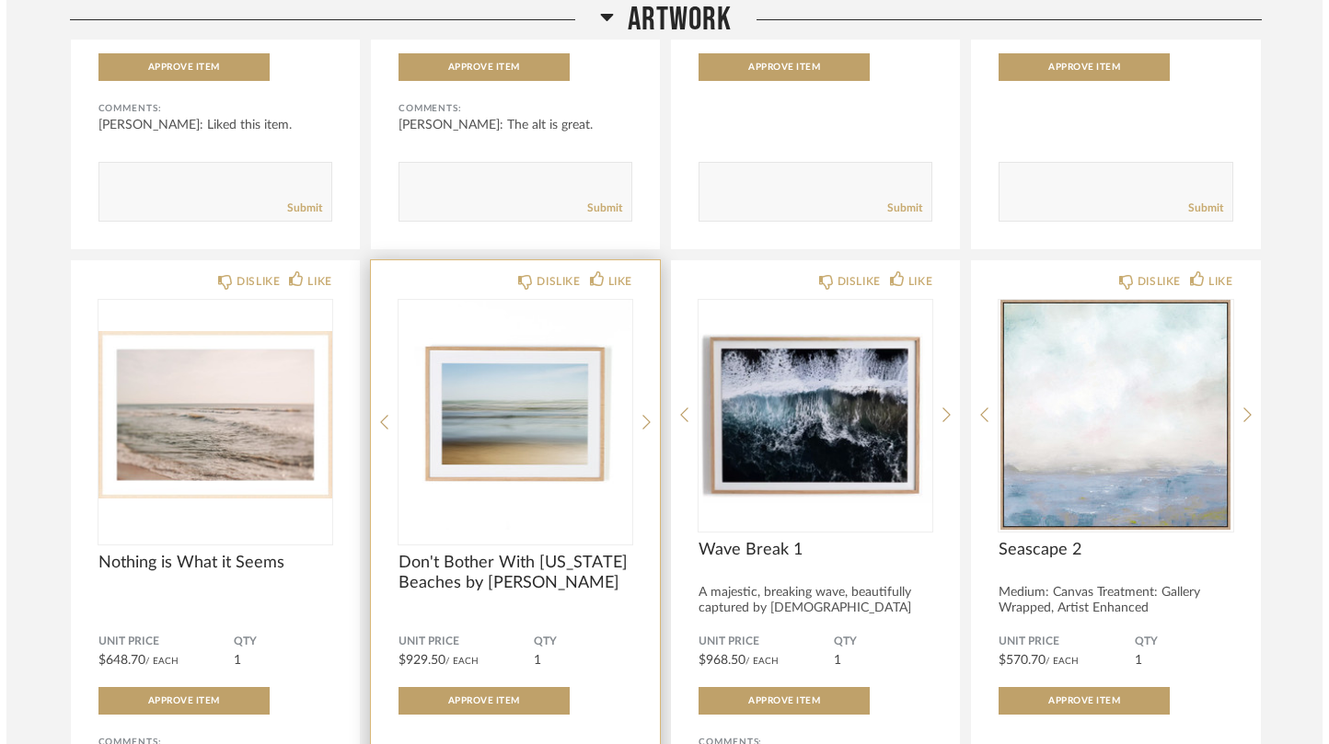
scroll to position [0, 0]
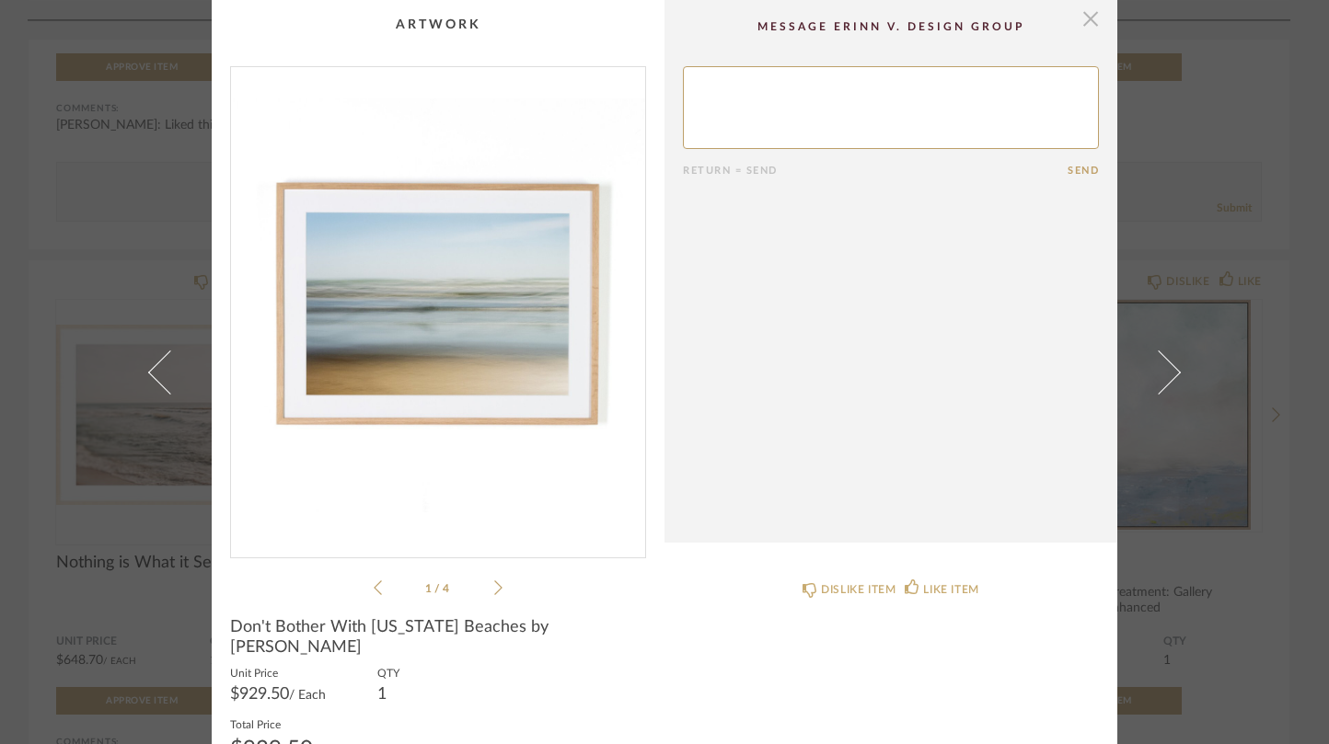
click at [1085, 19] on span "button" at bounding box center [1090, 18] width 37 height 37
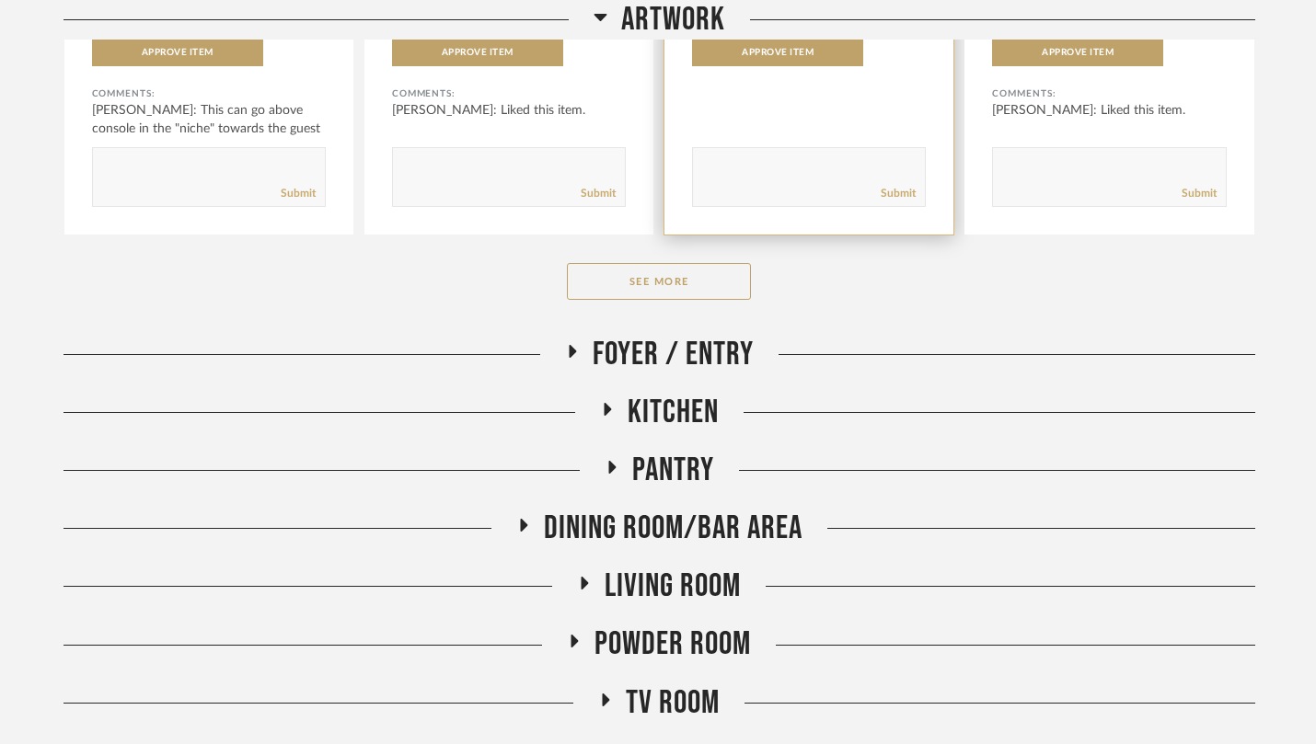
scroll to position [3540, 0]
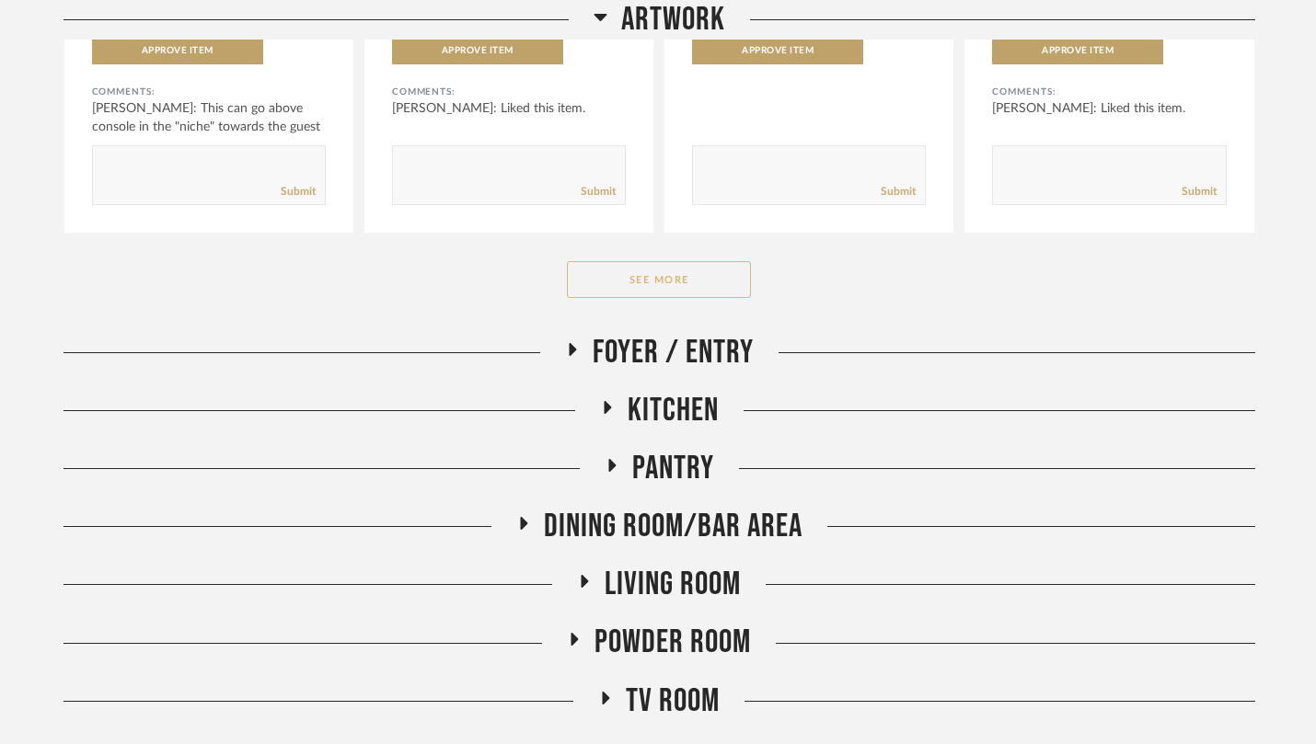
click at [652, 290] on button "See More" at bounding box center [659, 279] width 184 height 37
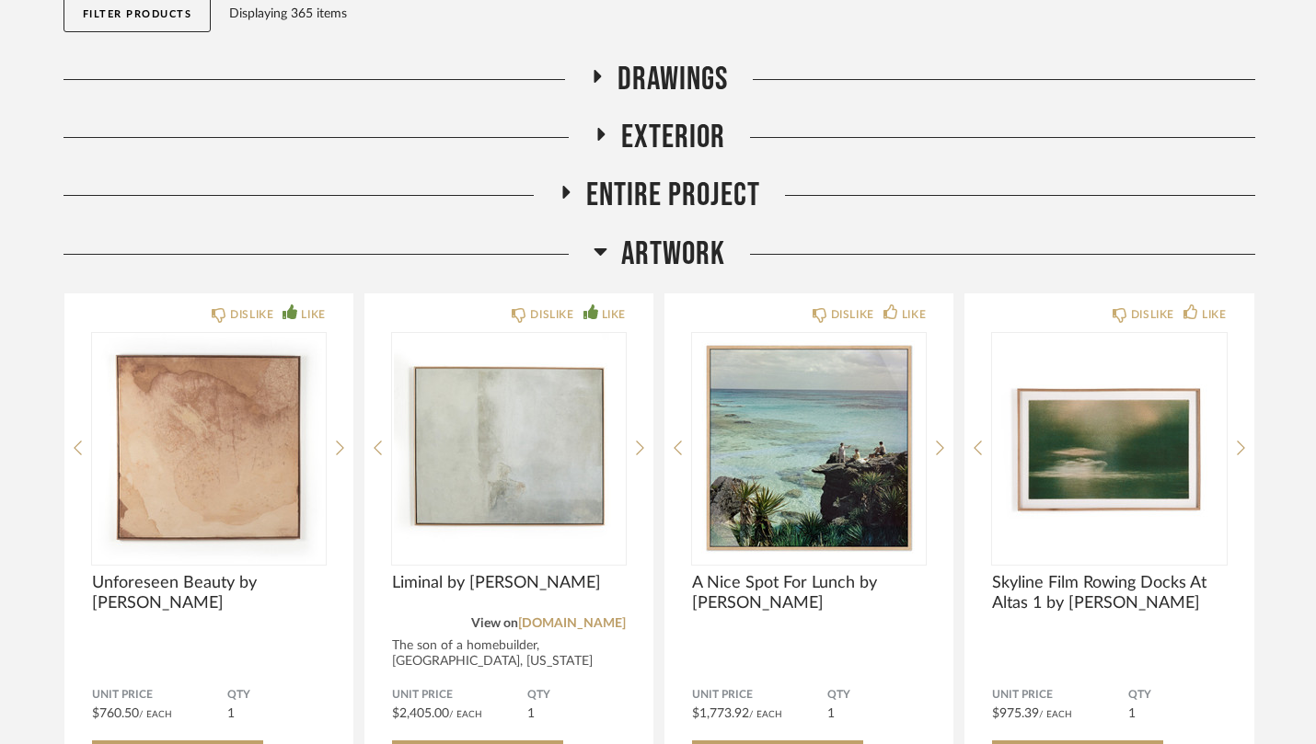
scroll to position [185, 0]
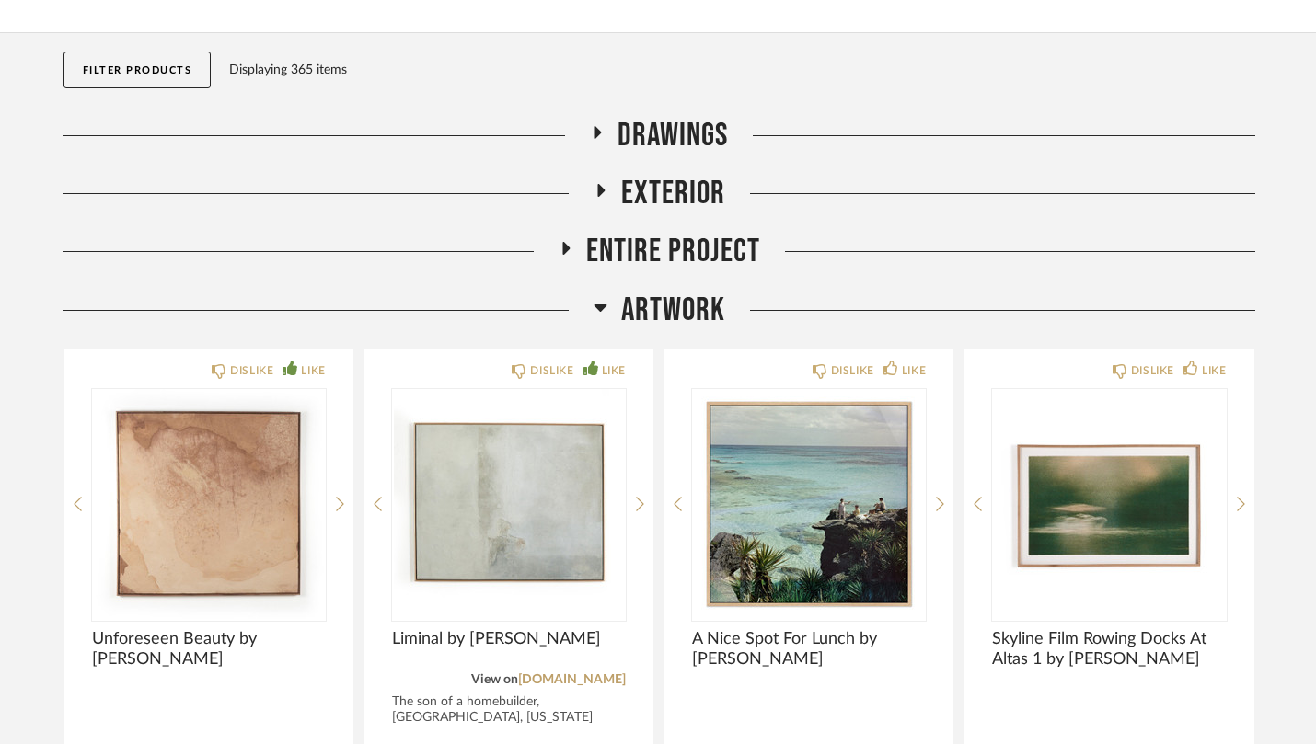
click at [595, 309] on icon at bounding box center [600, 307] width 14 height 22
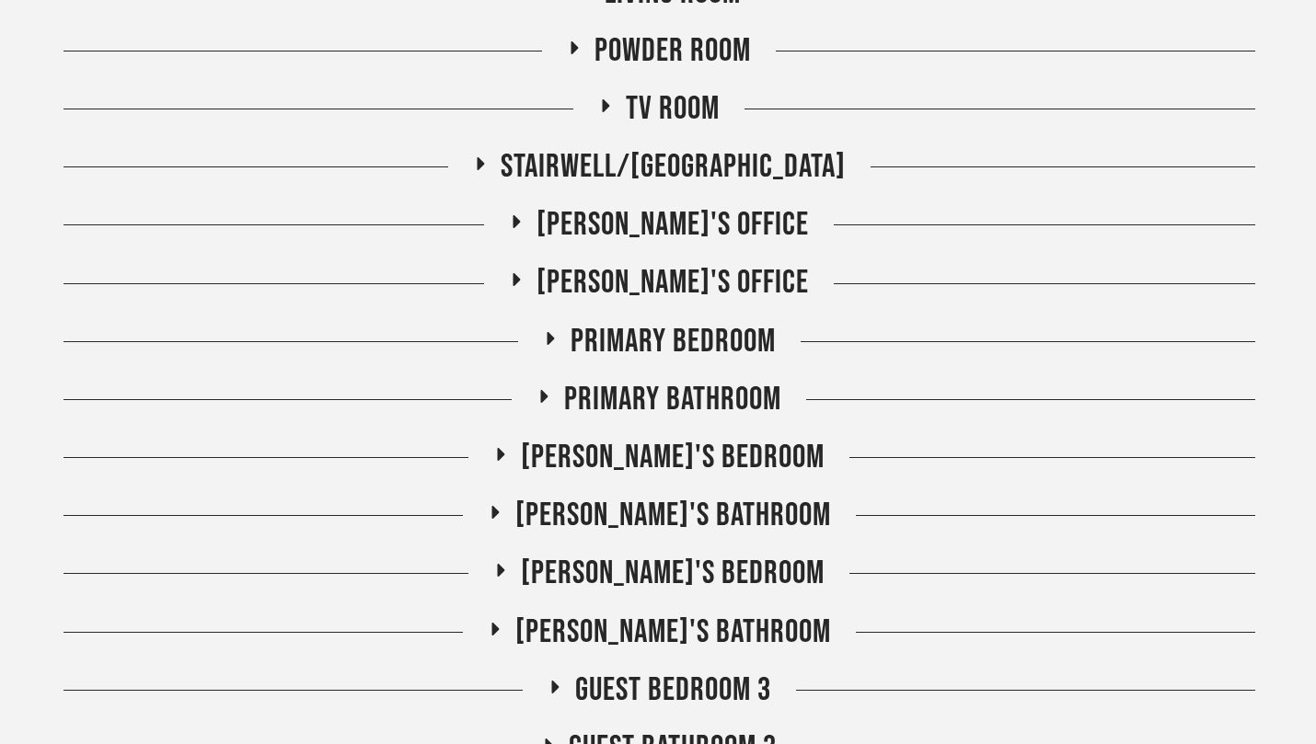
scroll to position [797, 0]
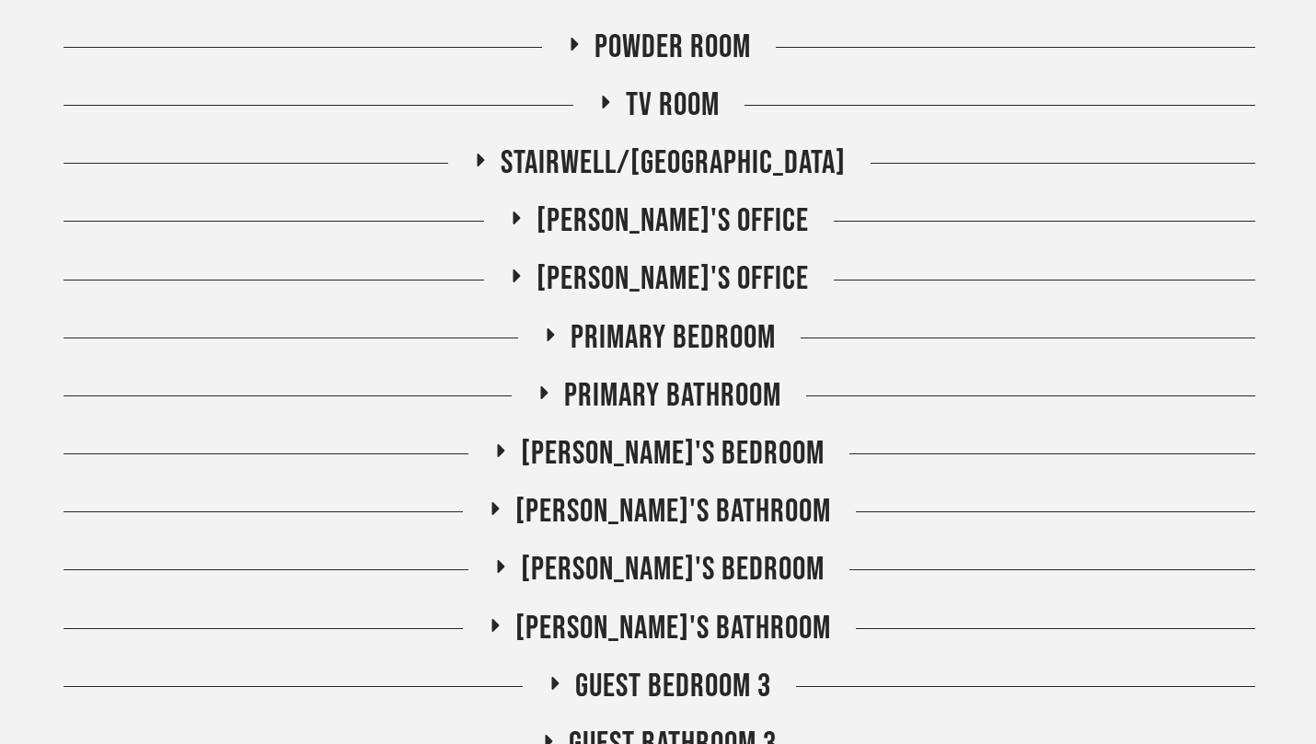
click at [605, 225] on span "[PERSON_NAME]'s Office" at bounding box center [672, 222] width 272 height 40
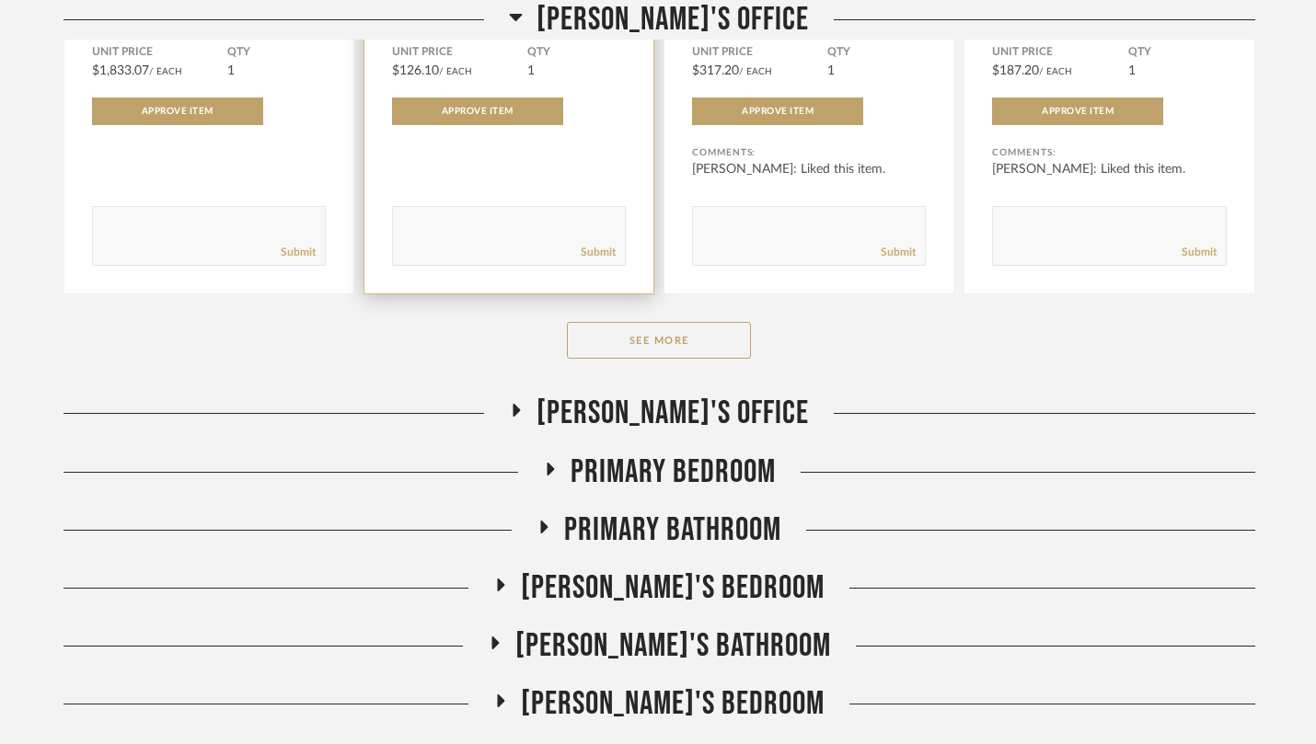
scroll to position [1411, 0]
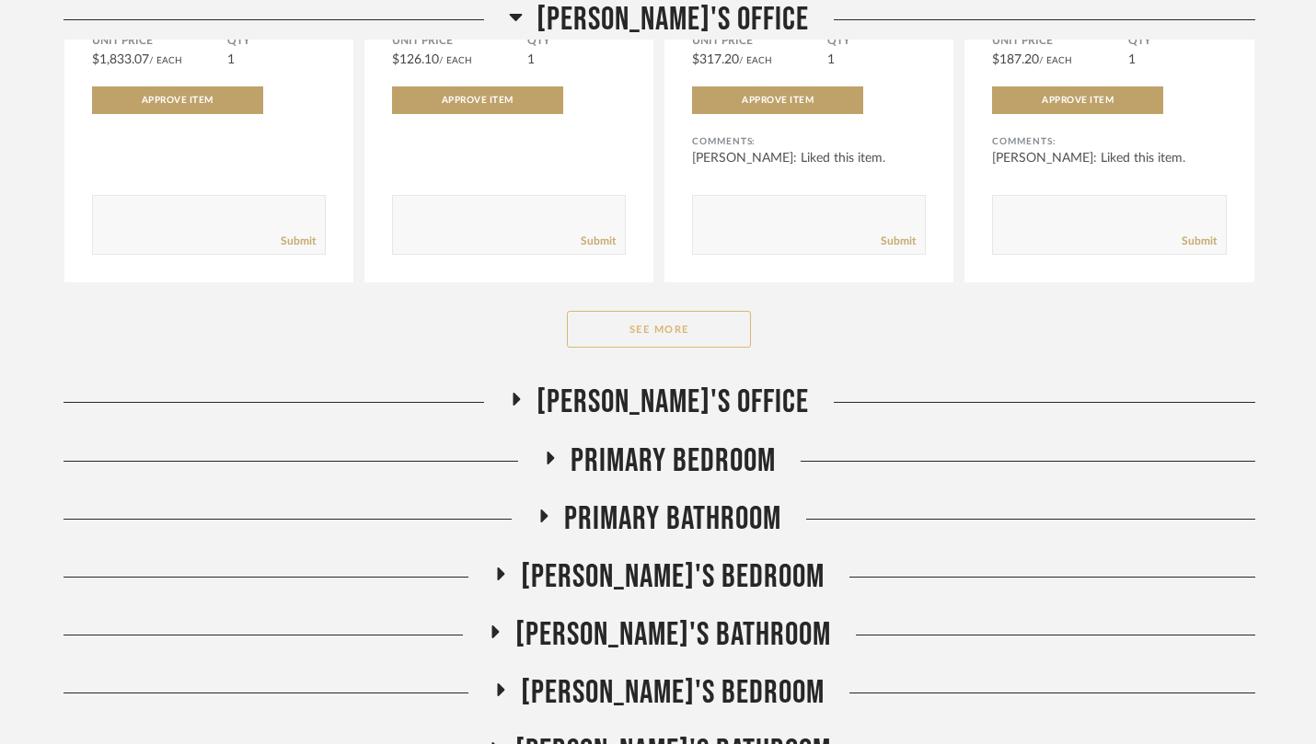
click at [629, 331] on button "See More" at bounding box center [659, 329] width 184 height 37
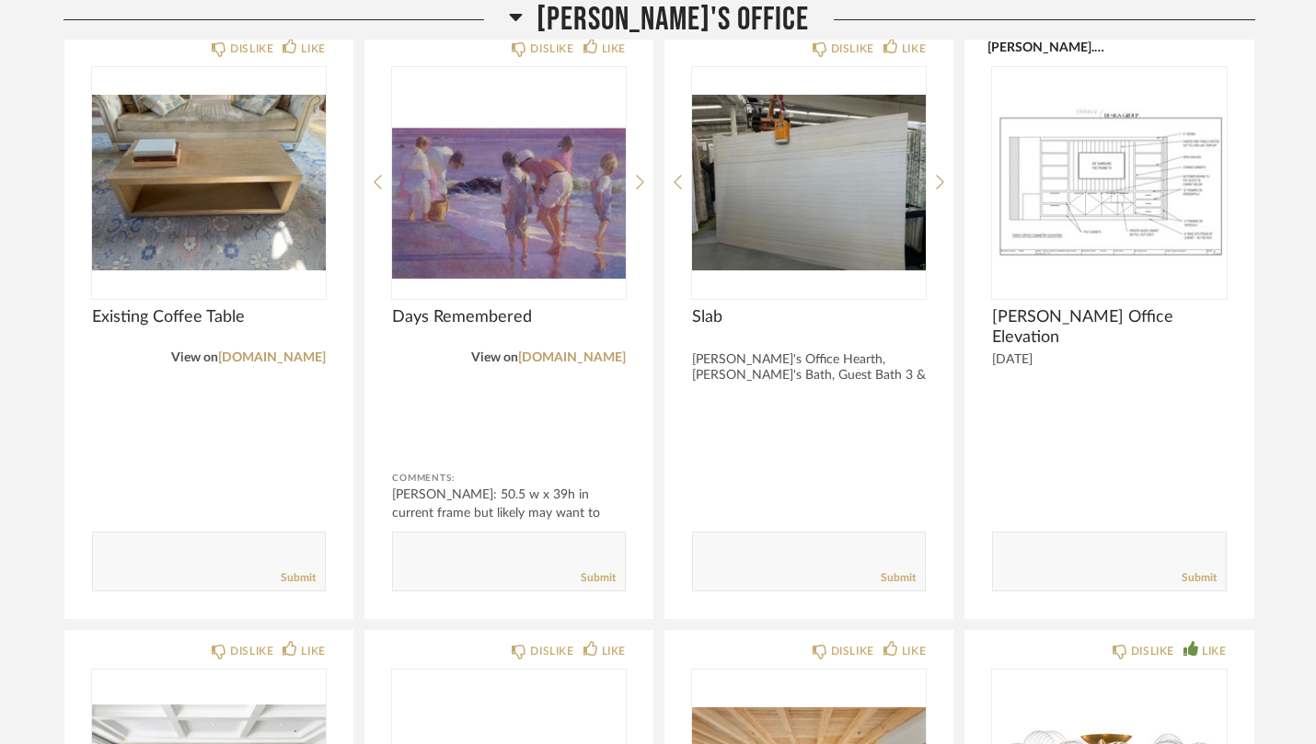
scroll to position [2259, 0]
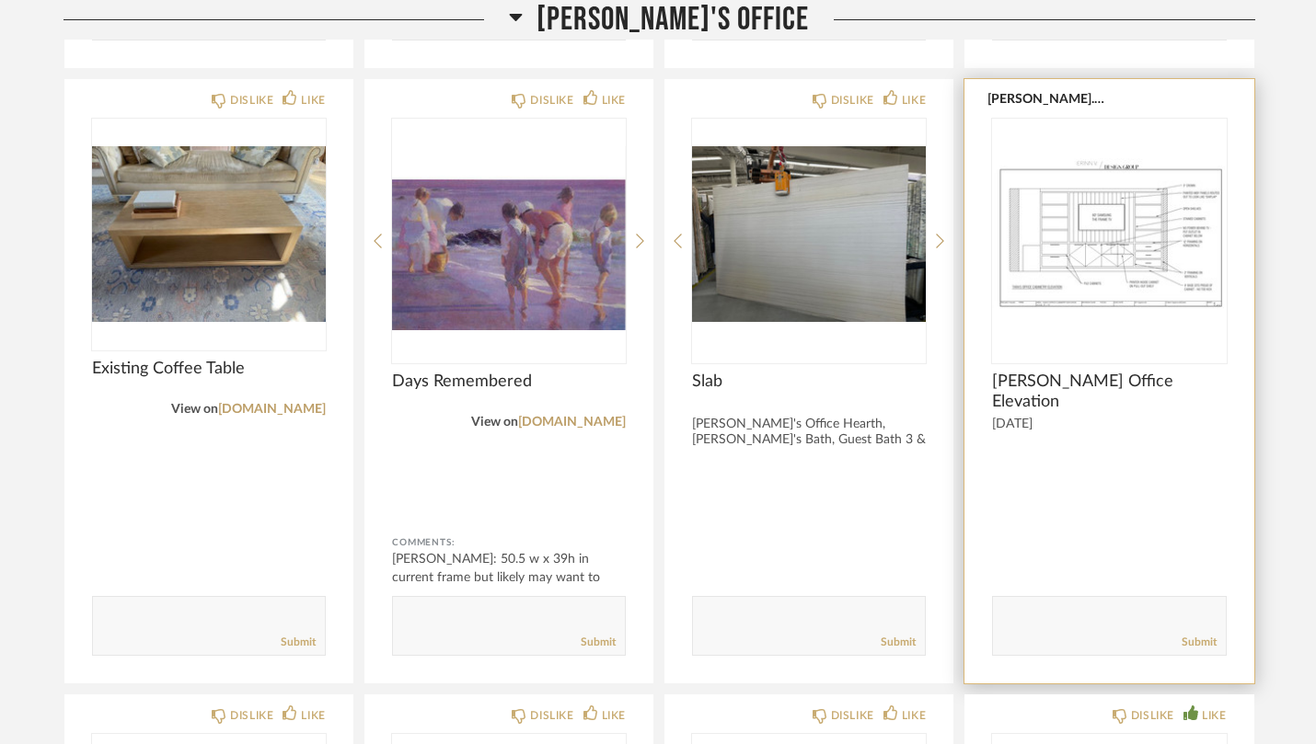
click at [0, 0] on img at bounding box center [0, 0] width 0 height 0
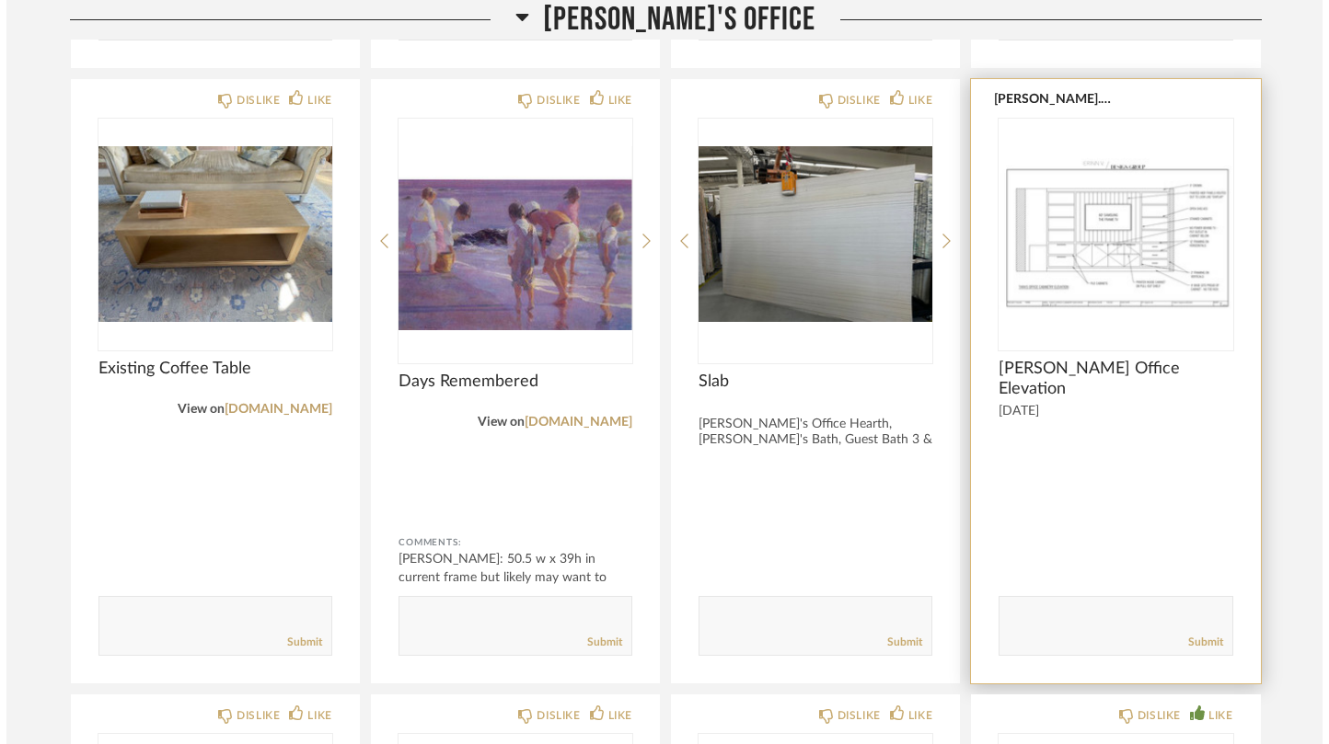
scroll to position [0, 0]
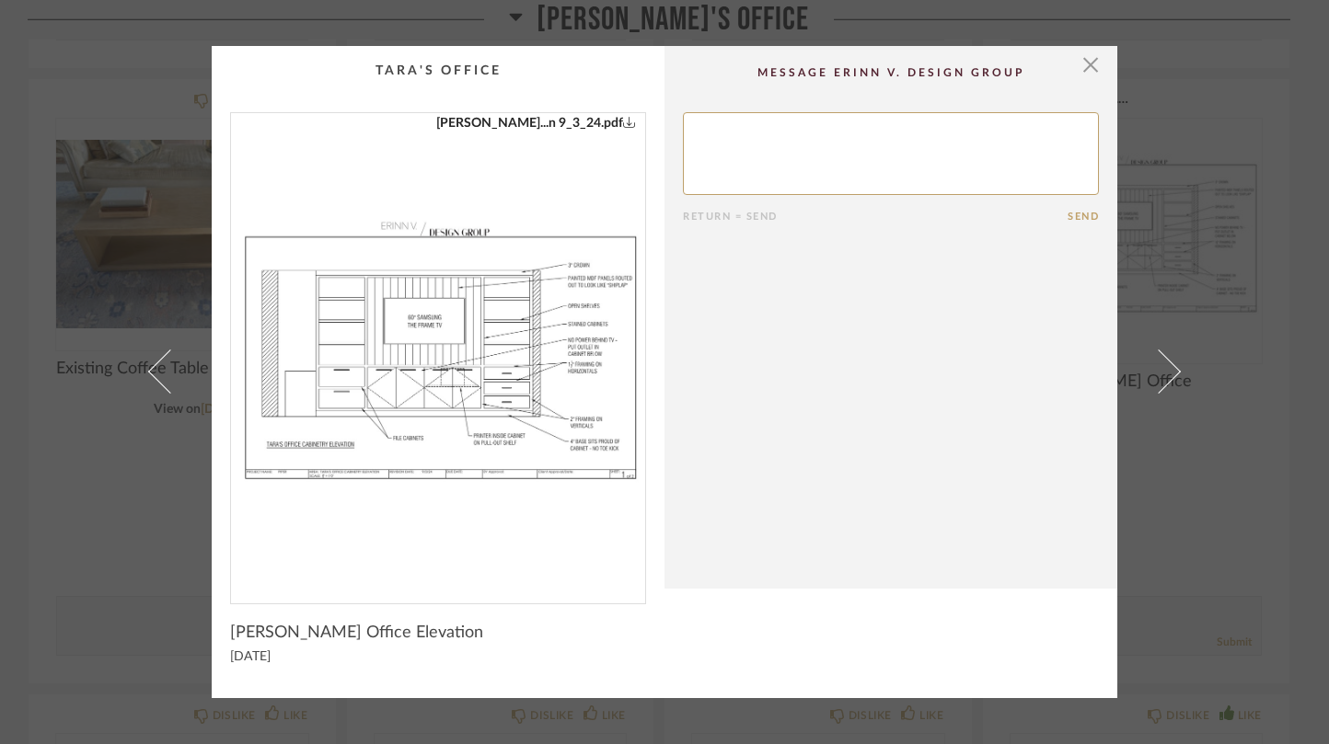
click at [459, 391] on img "0" at bounding box center [438, 351] width 414 height 476
click at [1085, 69] on span "button" at bounding box center [1090, 64] width 37 height 37
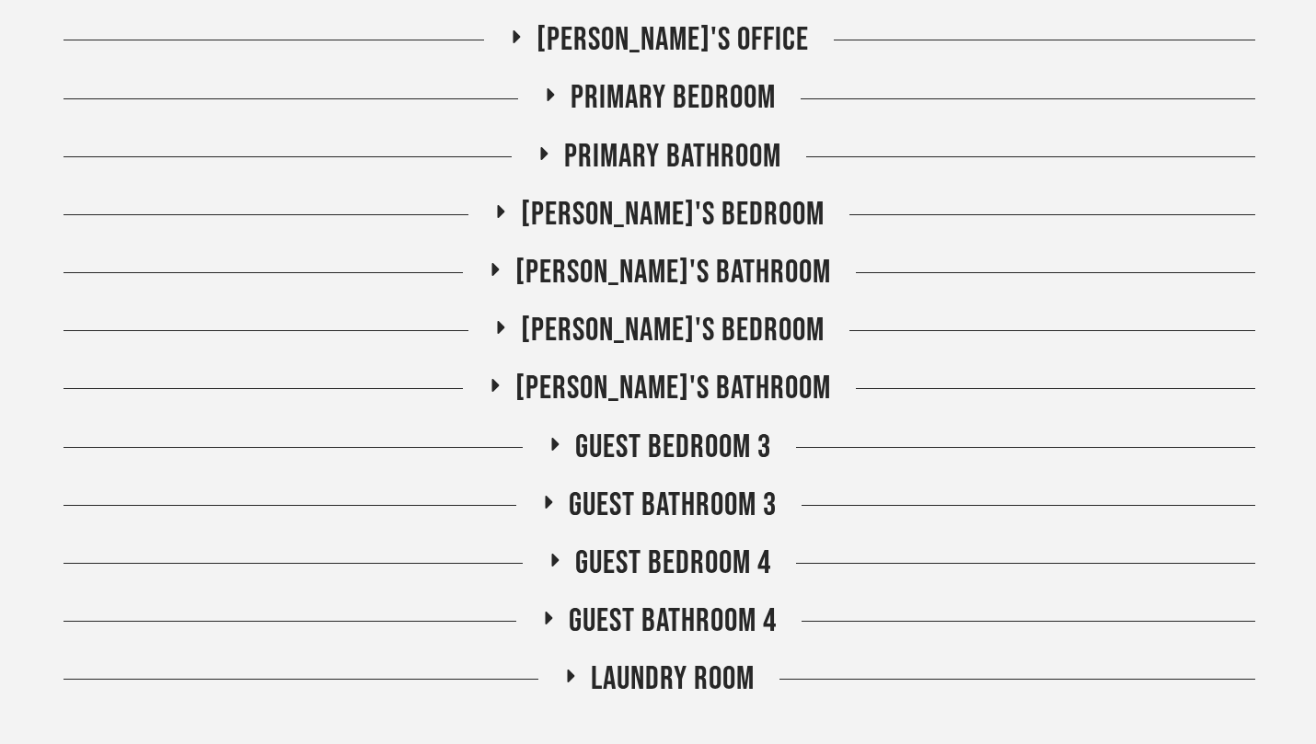
scroll to position [4277, 0]
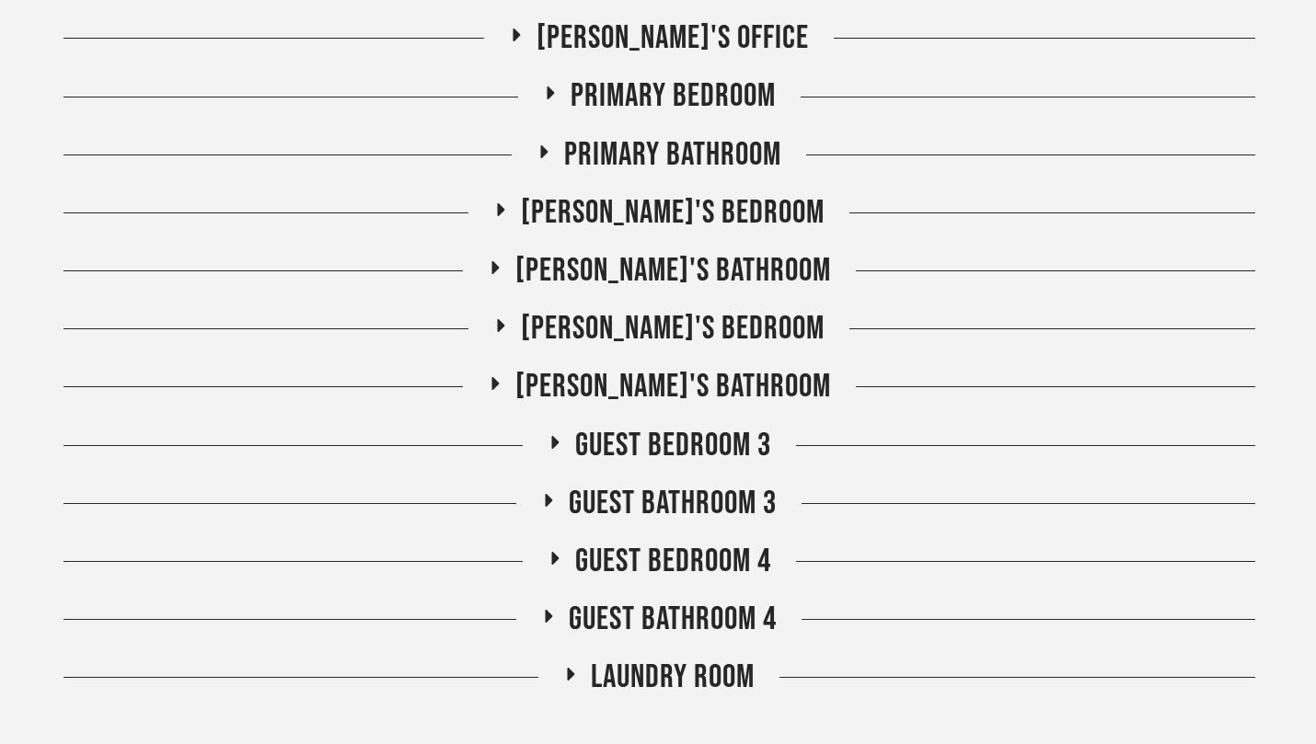
click at [702, 219] on span "[PERSON_NAME]'s Bedroom" at bounding box center [673, 213] width 304 height 40
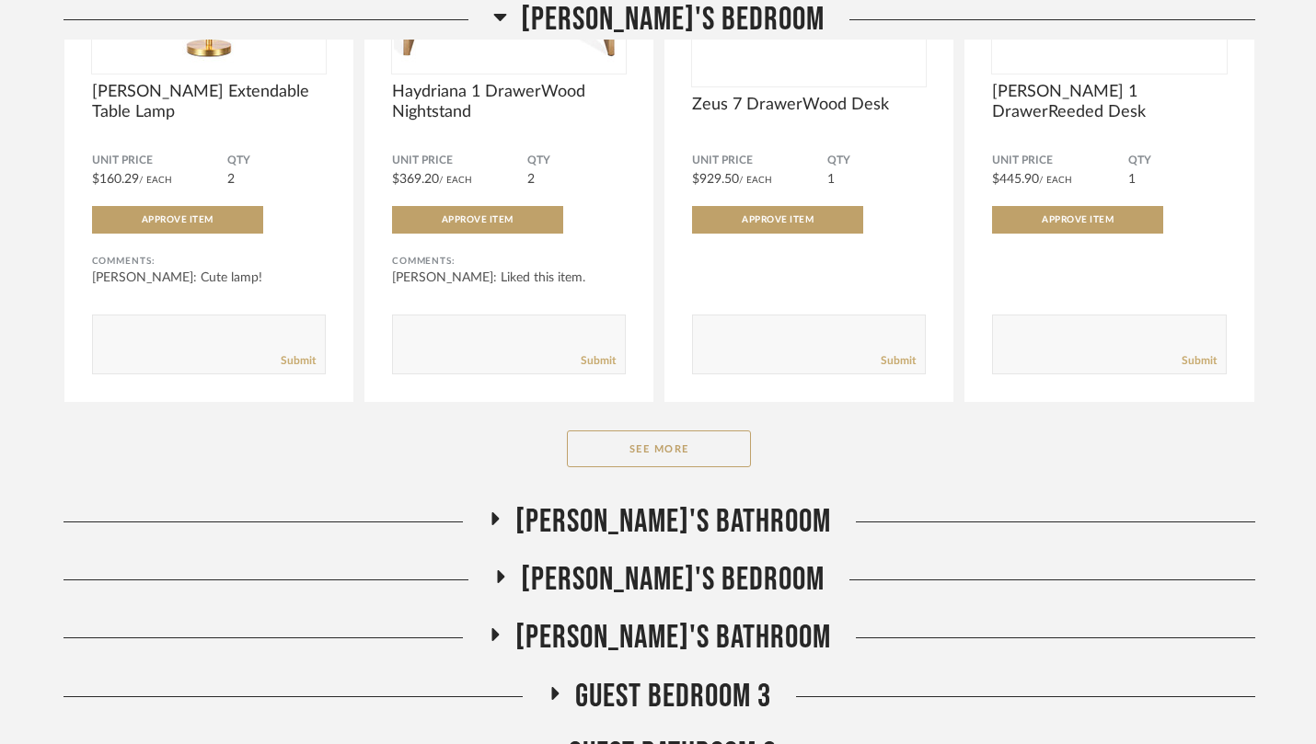
scroll to position [4730, 0]
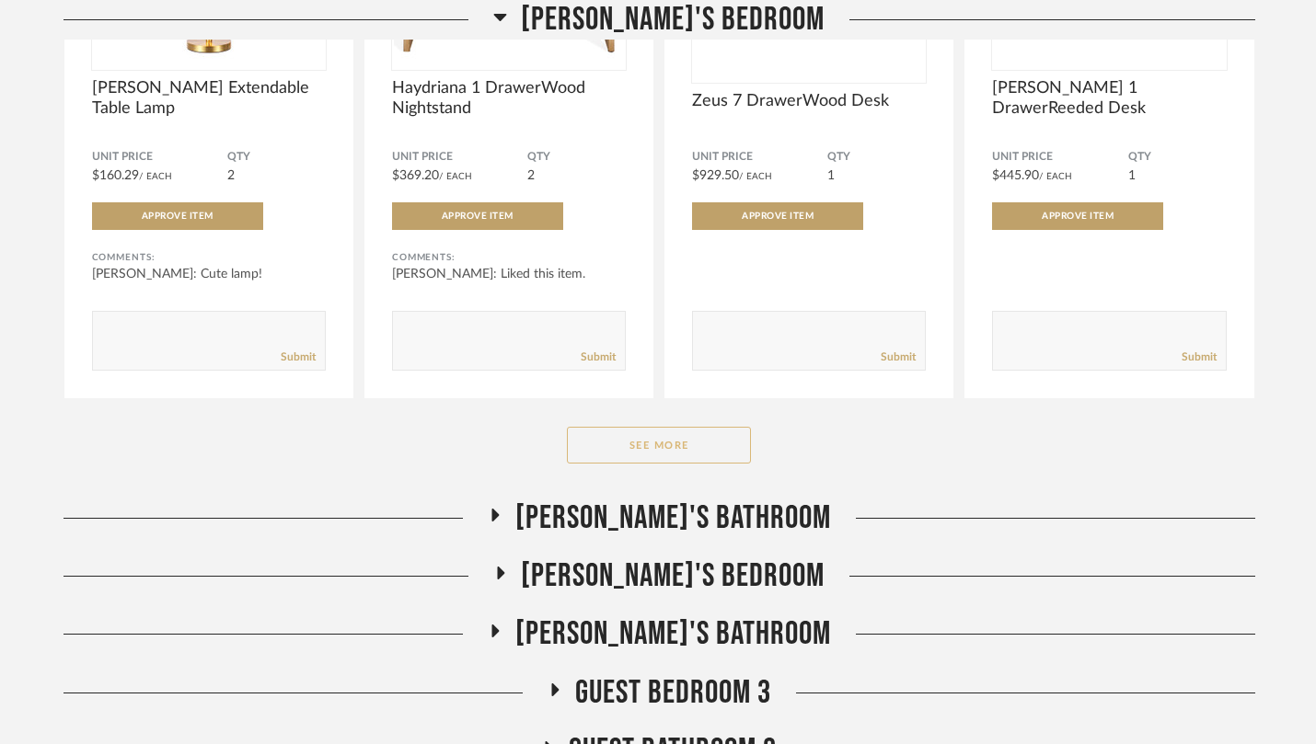
click at [651, 457] on button "See More" at bounding box center [659, 445] width 184 height 37
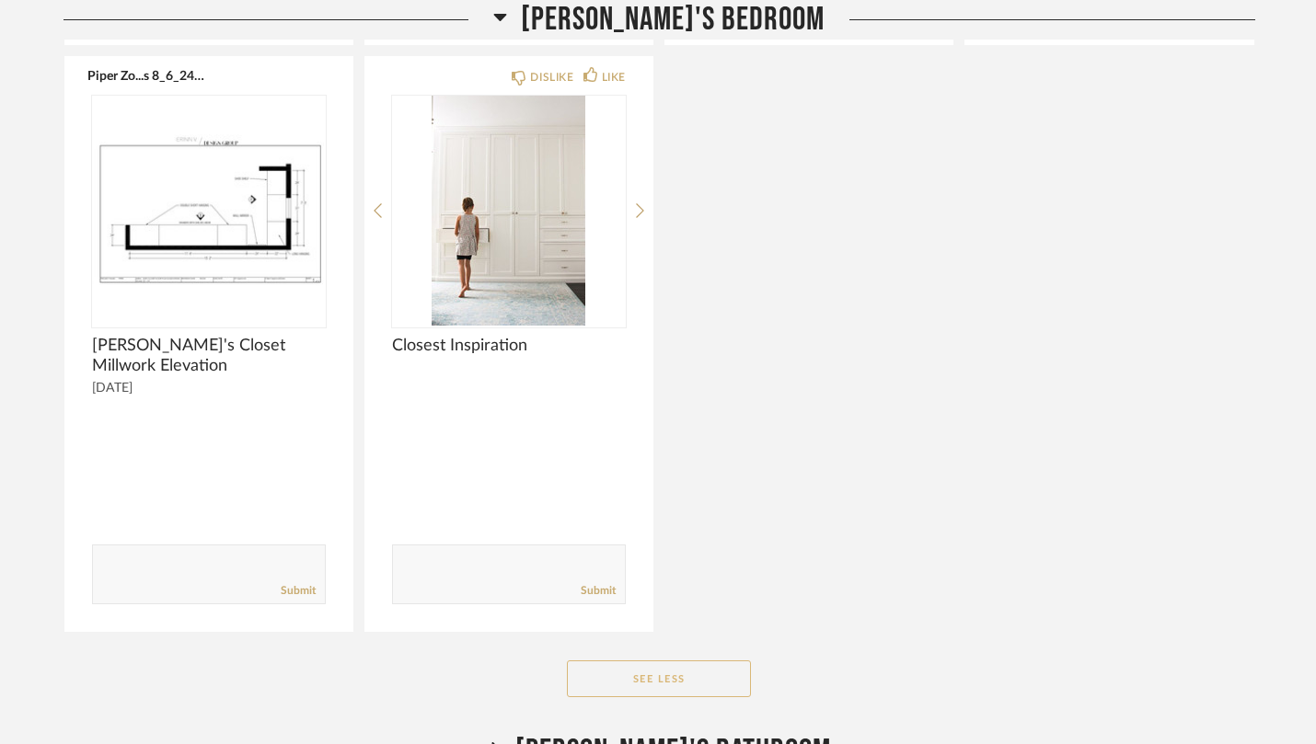
scroll to position [6863, 0]
